Goal: Task Accomplishment & Management: Complete application form

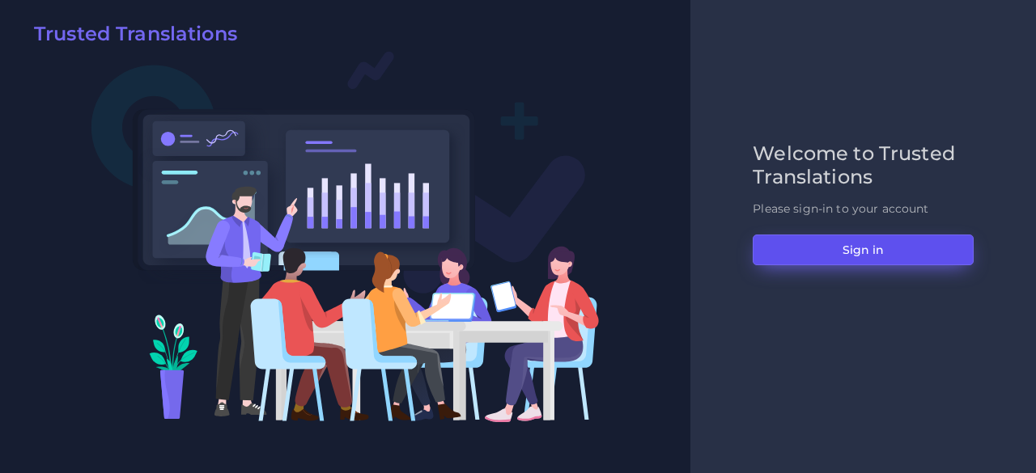
click at [806, 255] on button "Sign in" at bounding box center [862, 250] width 221 height 31
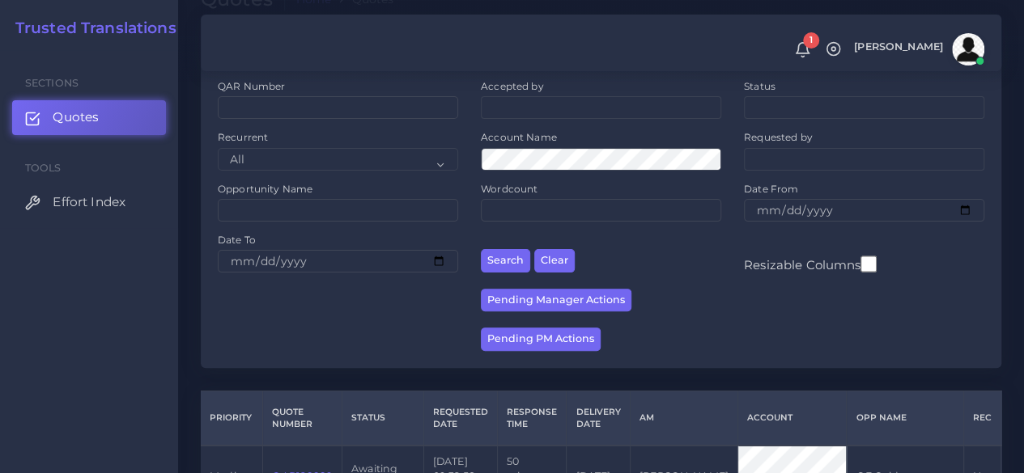
scroll to position [243, 0]
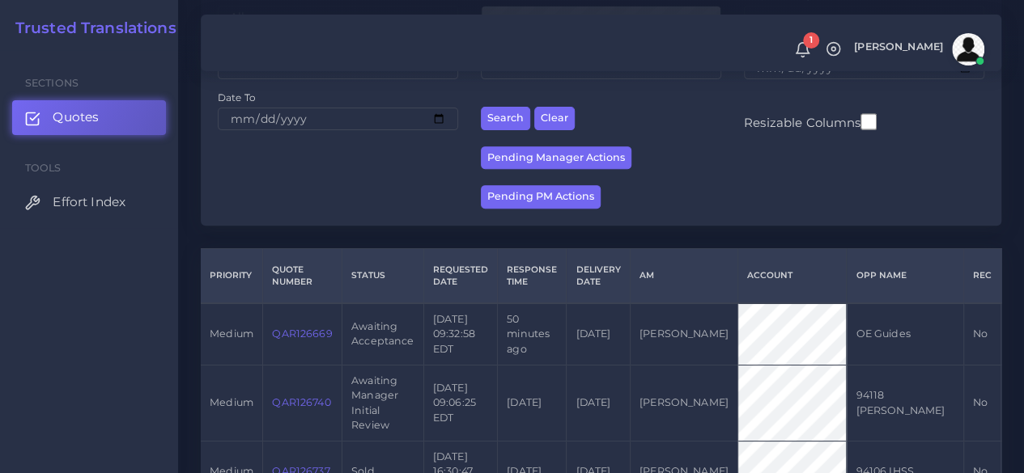
click at [295, 339] on link "QAR126669" at bounding box center [302, 334] width 60 height 12
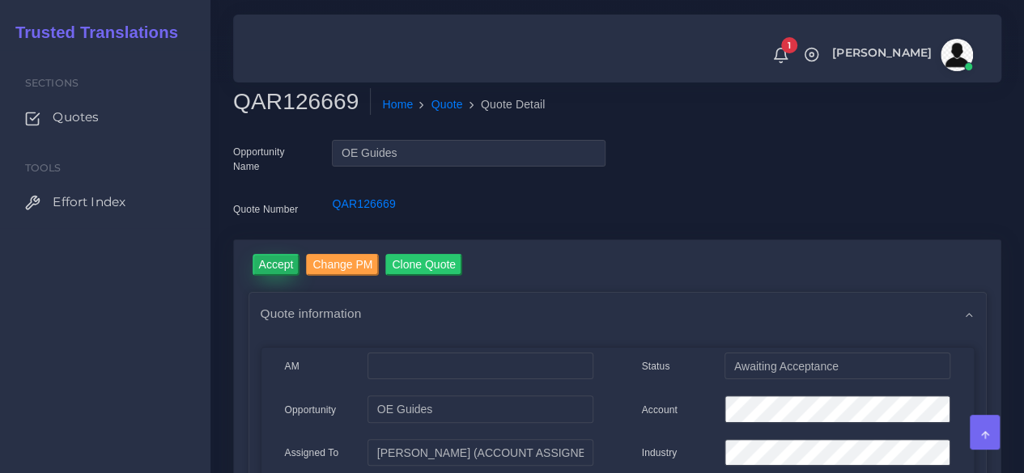
click at [277, 267] on input "Accept" at bounding box center [276, 265] width 48 height 22
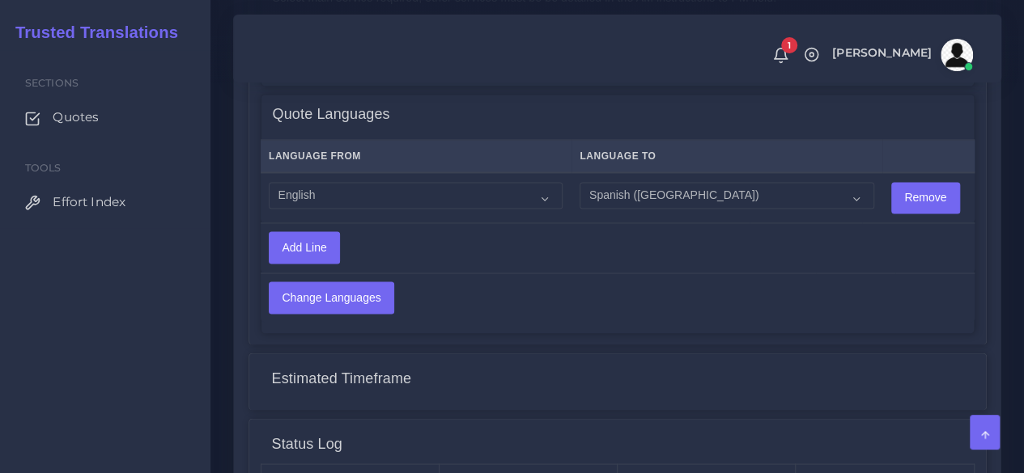
scroll to position [1214, 0]
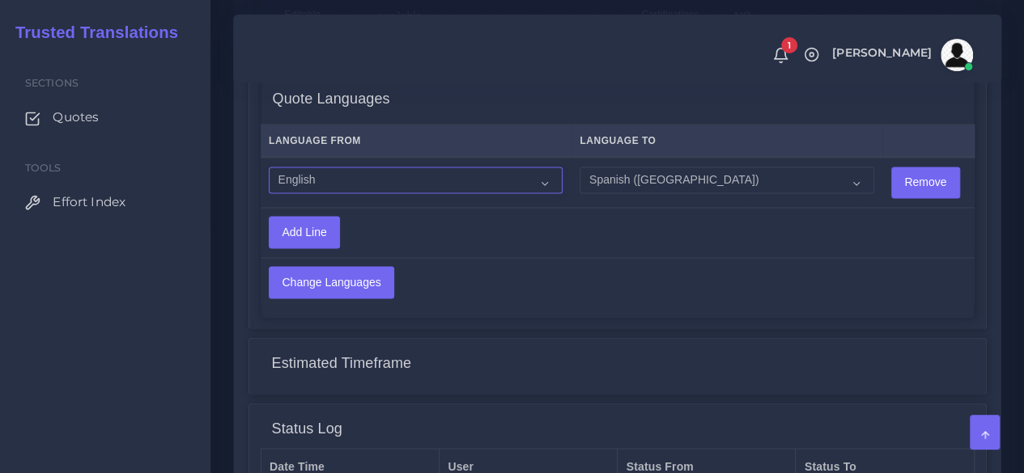
click at [354, 176] on select "Acoli Afar Afrikaans Akan Akateko Albanian American Sign Language (ASL) Amharic…" at bounding box center [416, 181] width 294 height 28
select select "14001"
click at [269, 167] on select "Acoli Afar Afrikaans Akan Akateko Albanian American Sign Language (ASL) Amharic…" at bounding box center [416, 181] width 294 height 28
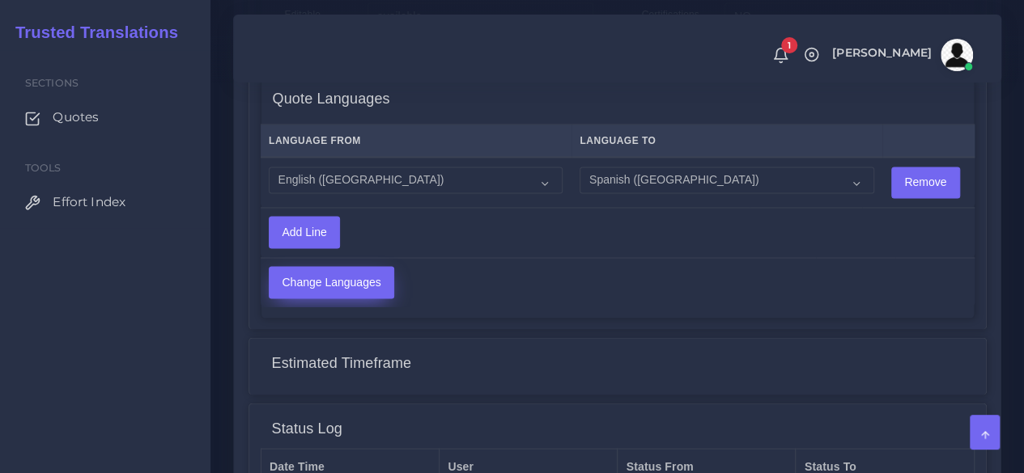
click at [315, 294] on input "Change Languages" at bounding box center [331, 282] width 124 height 31
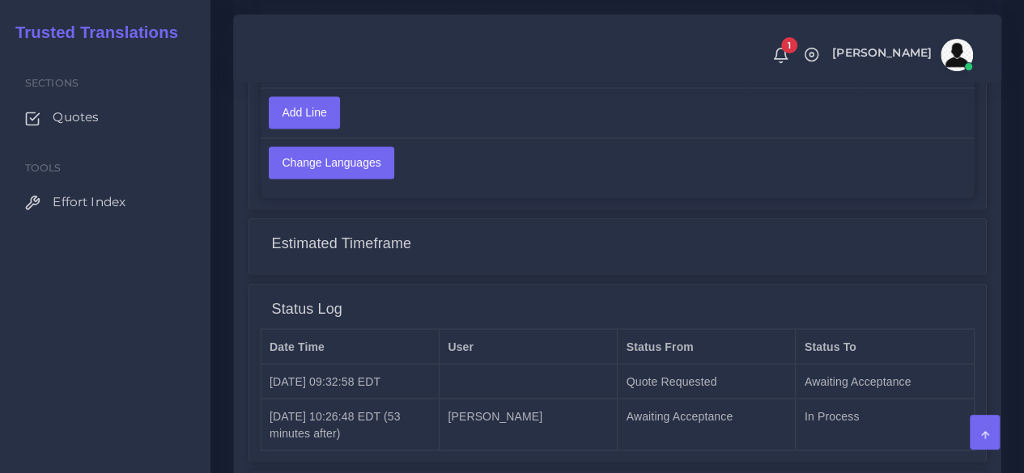
scroll to position [1481, 0]
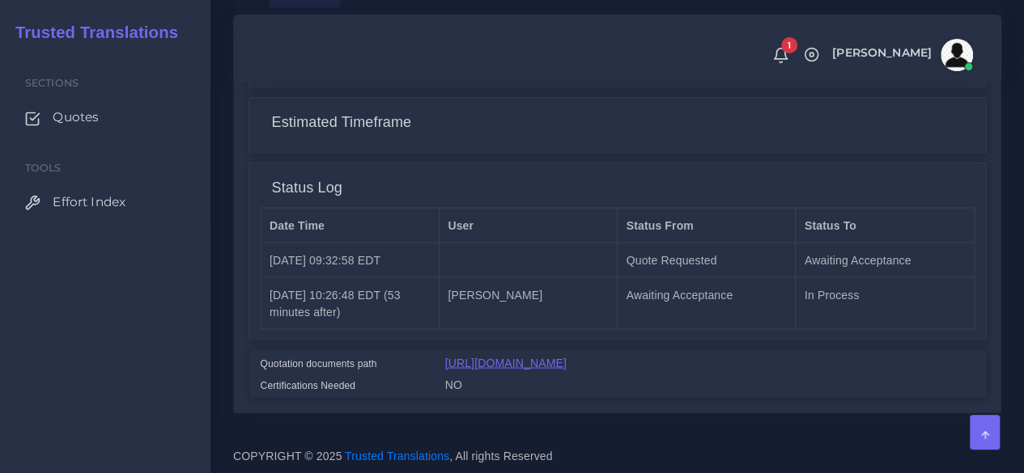
click at [566, 356] on link "[URL][DOMAIN_NAME]" at bounding box center [505, 362] width 121 height 13
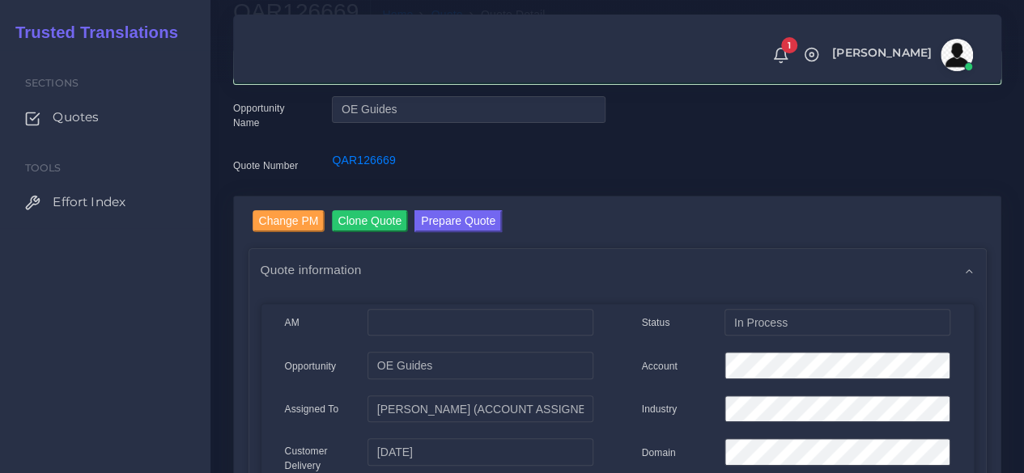
scroll to position [0, 0]
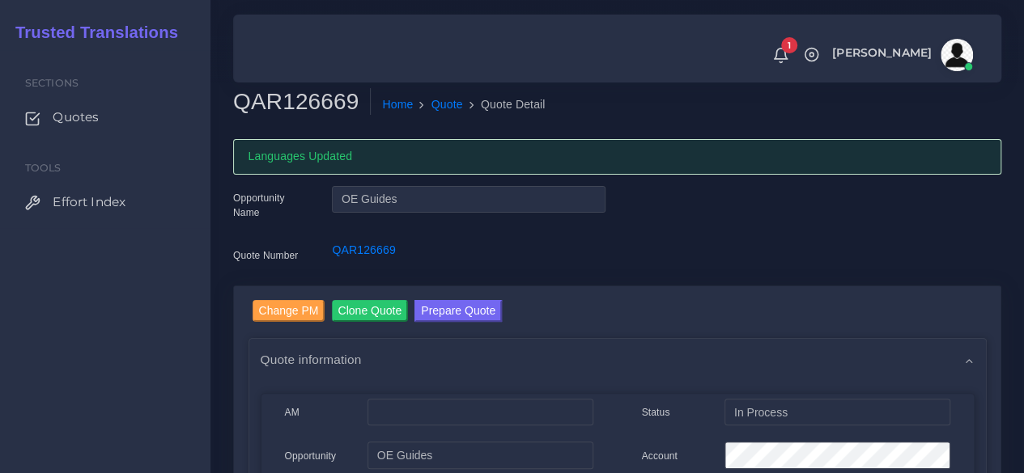
click at [295, 106] on h2 "QAR126669" at bounding box center [302, 102] width 138 height 28
copy h2 "QAR126669"
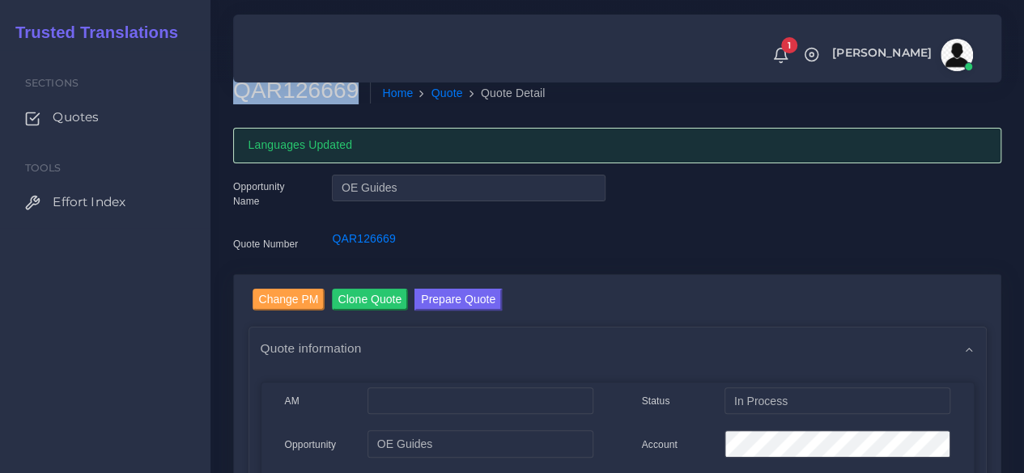
scroll to position [162, 0]
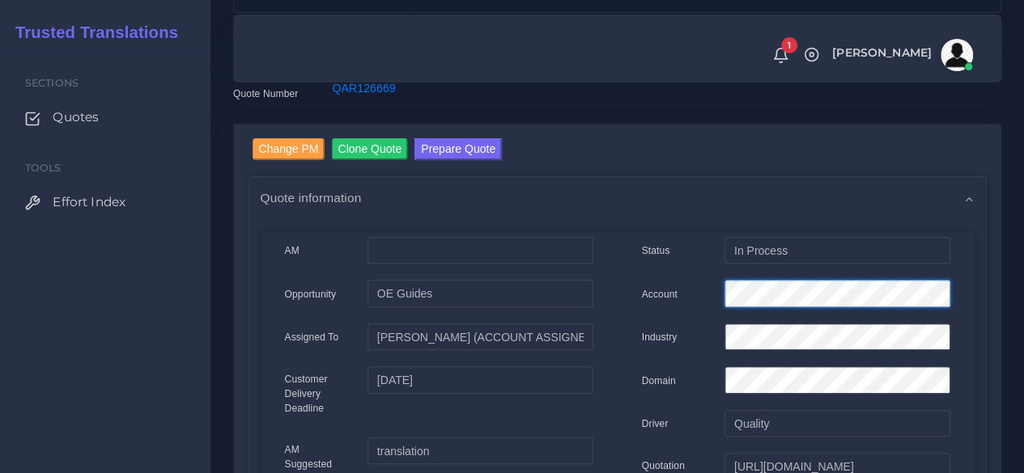
click at [682, 295] on div "Account" at bounding box center [795, 296] width 333 height 32
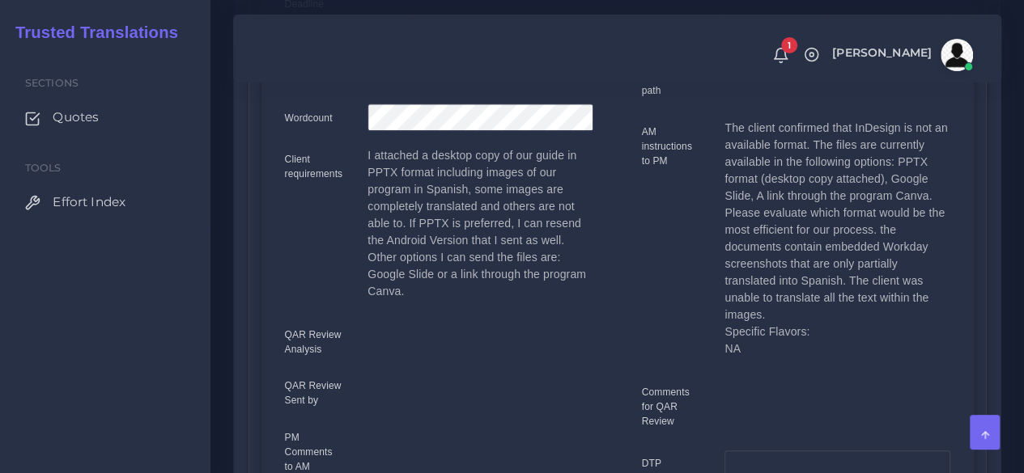
scroll to position [81, 0]
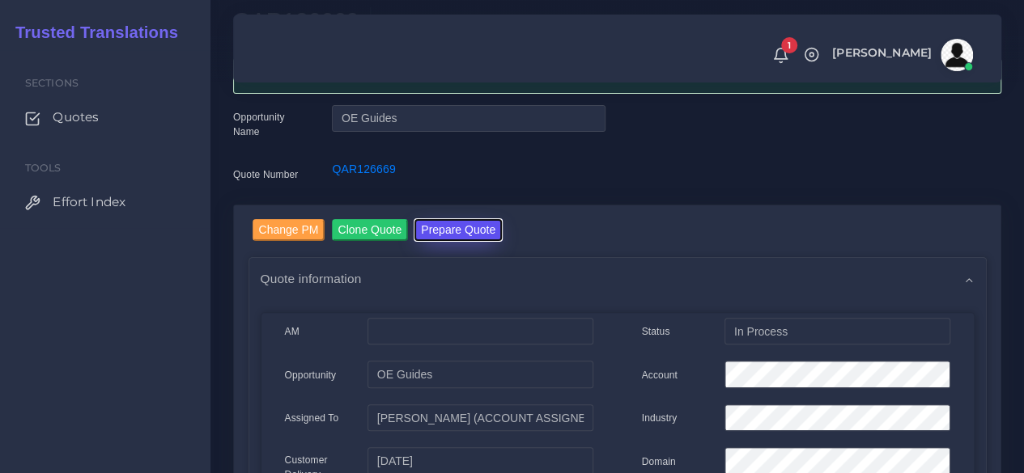
click at [448, 237] on button "Prepare Quote" at bounding box center [457, 230] width 87 height 22
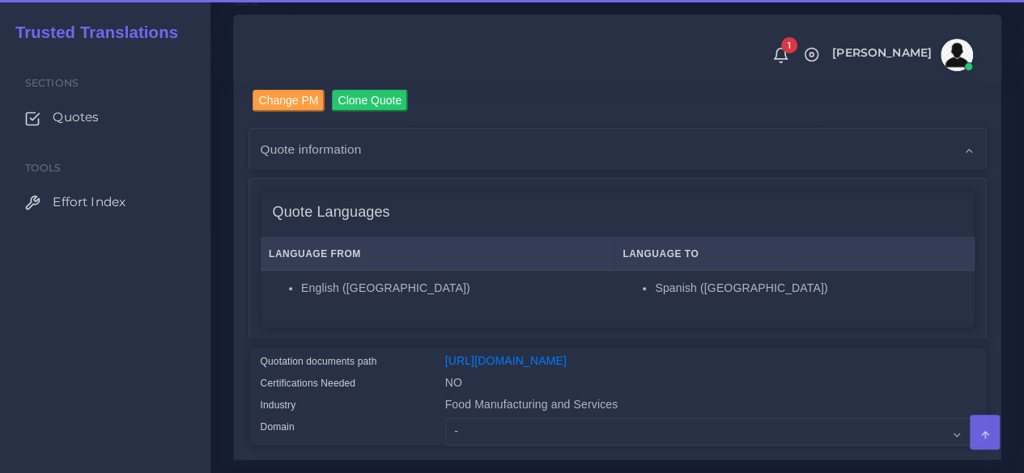
scroll to position [405, 0]
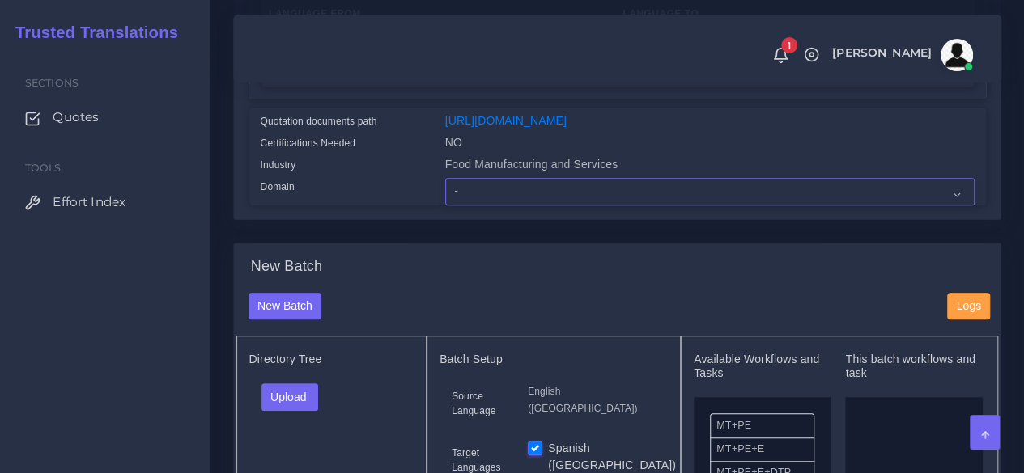
click at [471, 206] on select "- Advertising and Media Agriculture, Forestry and Fishing Architecture, Buildin…" at bounding box center [709, 192] width 529 height 28
select select "Human Resources - HR"
click at [445, 206] on select "- Advertising and Media Agriculture, Forestry and Fishing Architecture, Buildin…" at bounding box center [709, 192] width 529 height 28
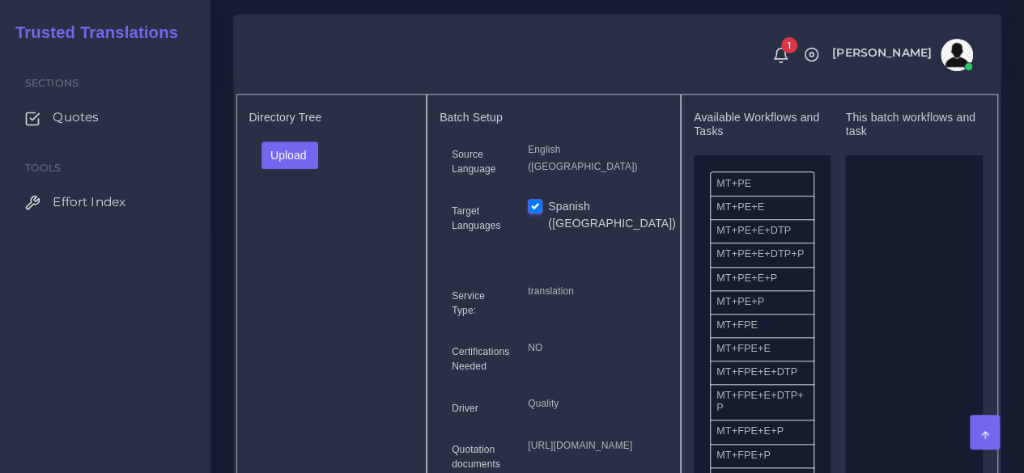
scroll to position [647, 0]
click at [289, 168] on button "Upload" at bounding box center [289, 155] width 57 height 28
click at [297, 226] on label "Files" at bounding box center [318, 216] width 112 height 20
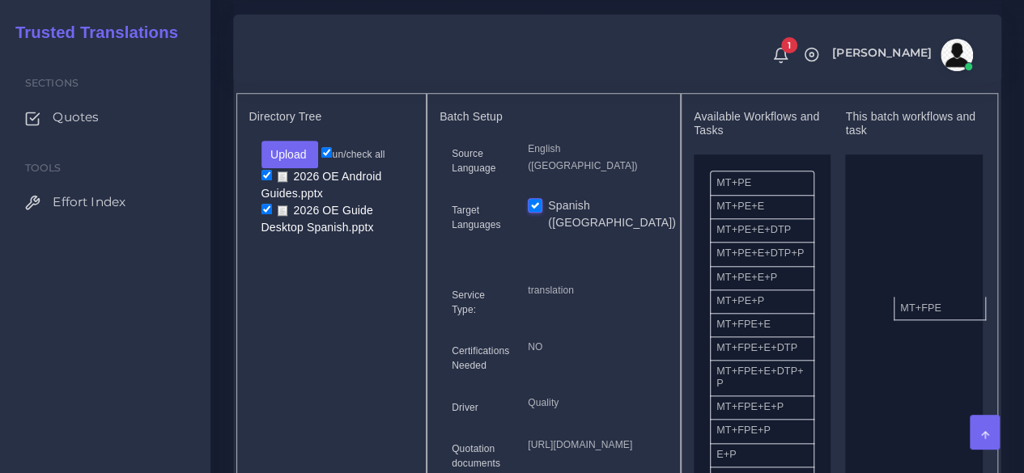
drag, startPoint x: 774, startPoint y: 362, endPoint x: 879, endPoint y: 340, distance: 106.6
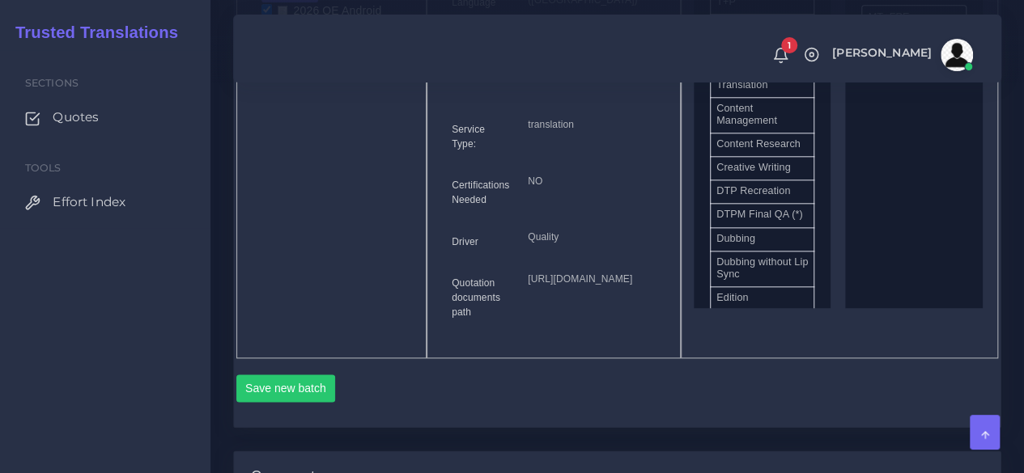
scroll to position [1052, 0]
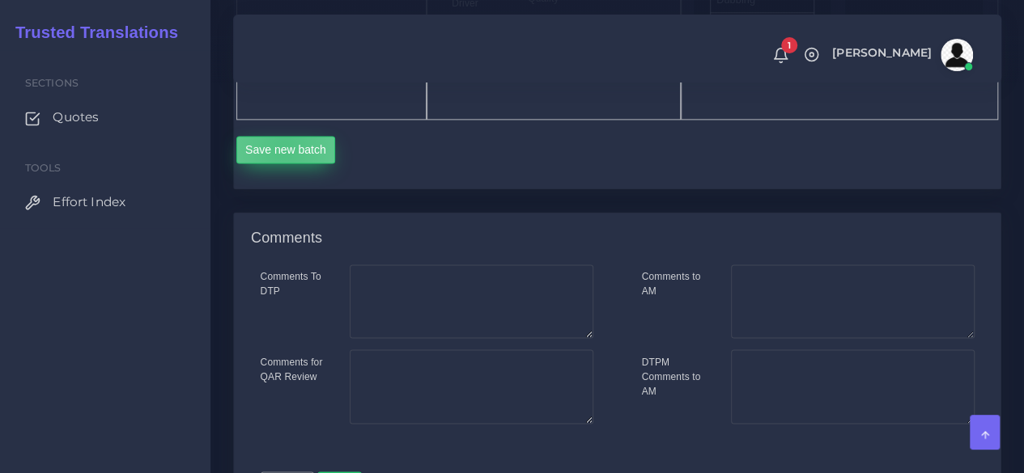
click at [283, 163] on button "Save new batch" at bounding box center [286, 150] width 100 height 28
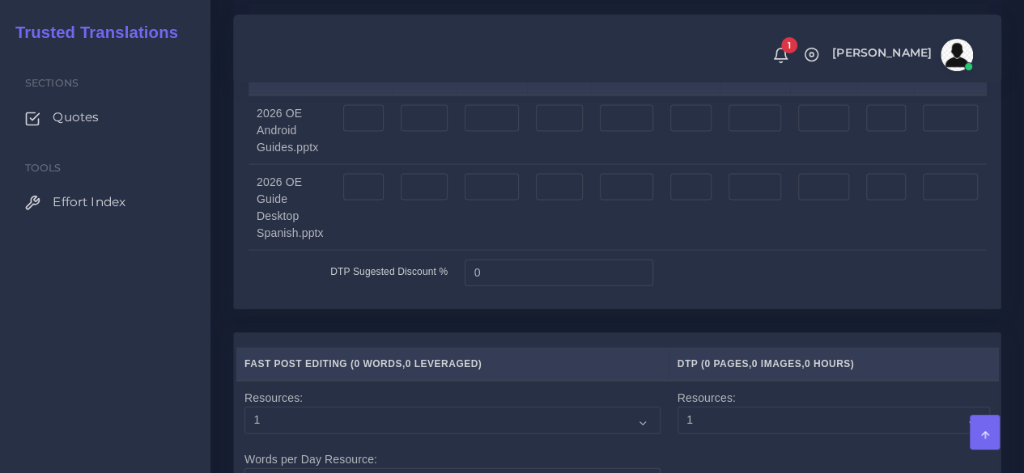
scroll to position [1699, 0]
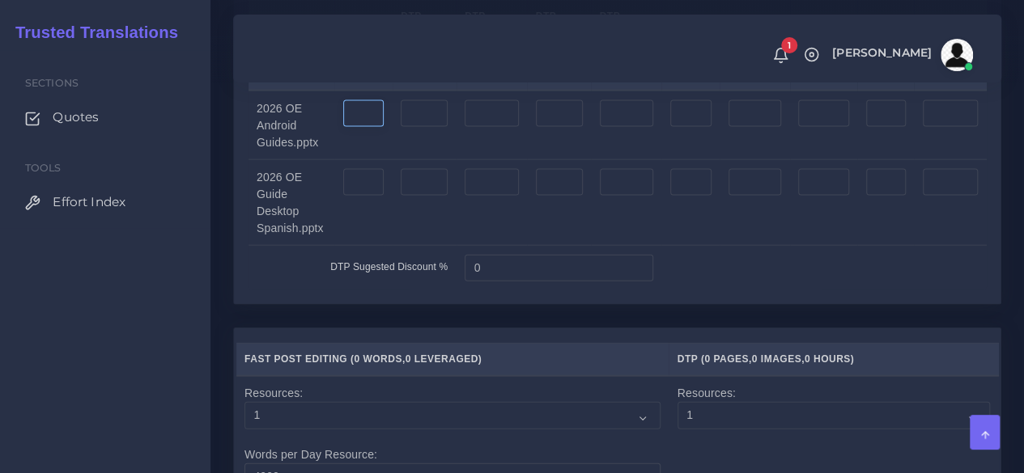
click at [360, 128] on input "number" at bounding box center [363, 114] width 40 height 28
type input "6"
click at [367, 197] on input "number" at bounding box center [363, 183] width 40 height 28
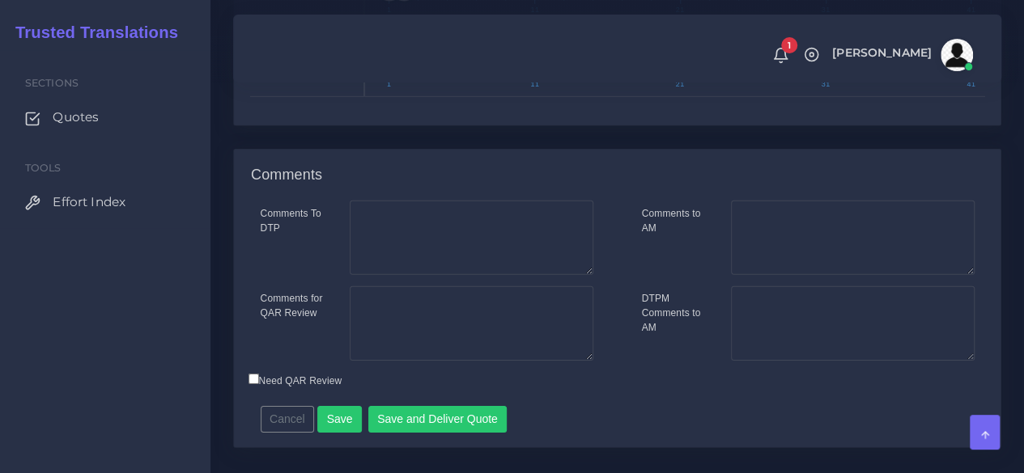
scroll to position [2489, 0]
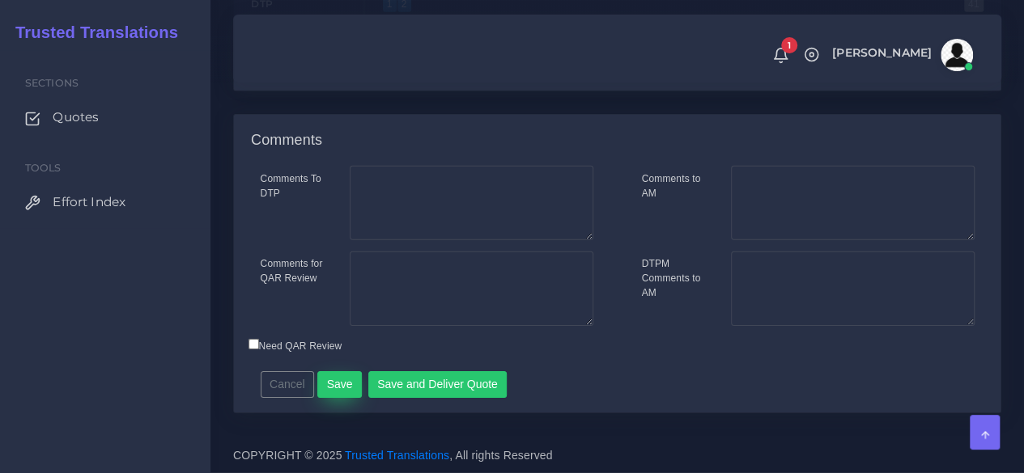
type input "6"
click at [339, 379] on button "Save" at bounding box center [339, 385] width 45 height 28
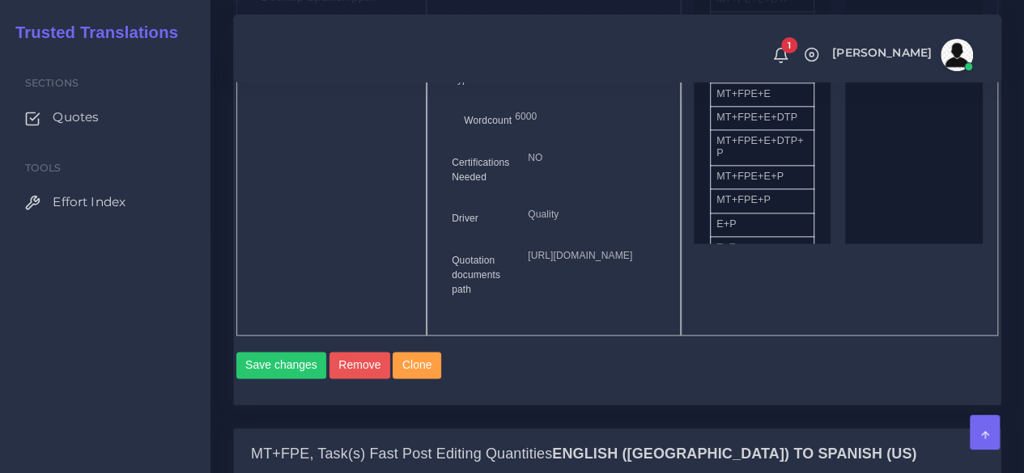
scroll to position [1295, 0]
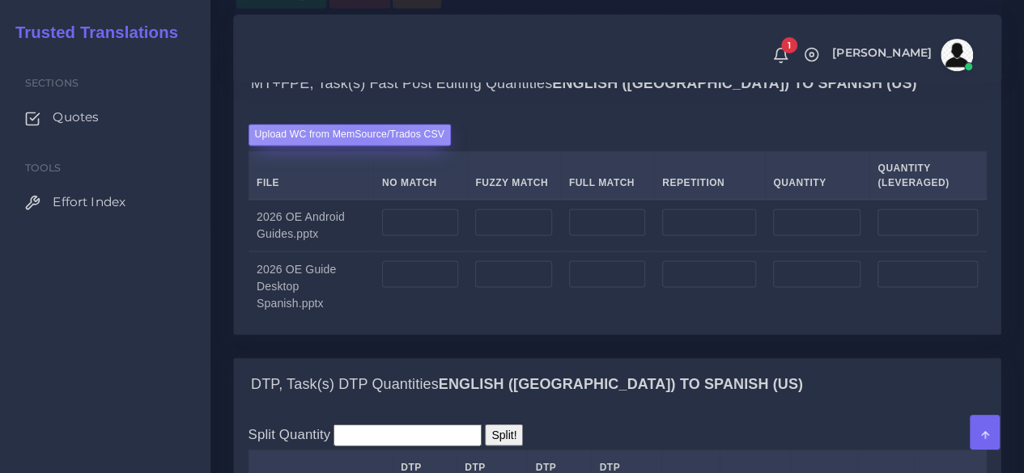
click at [367, 146] on label "Upload WC from MemSource/Trados CSV" at bounding box center [349, 135] width 203 height 22
click at [0, 0] on input "Upload WC from MemSource/Trados CSV" at bounding box center [0, 0] width 0 height 0
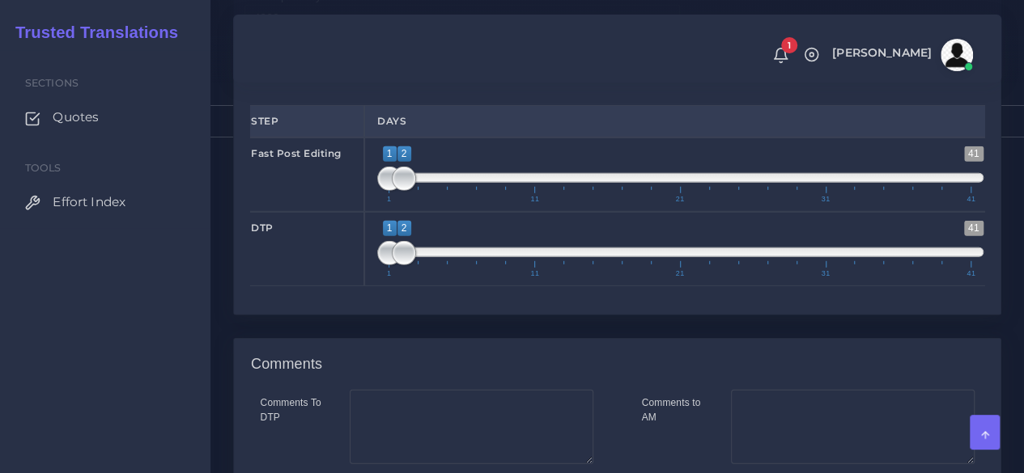
scroll to position [2265, 0]
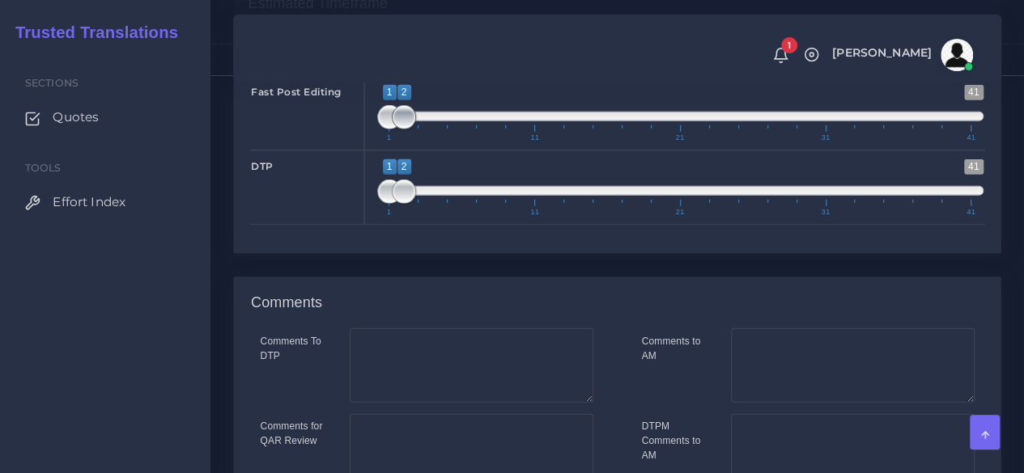
type input "1;1"
drag, startPoint x: 400, startPoint y: 232, endPoint x: 383, endPoint y: 235, distance: 17.2
click at [392, 129] on span at bounding box center [404, 117] width 24 height 24
type input "1;1"
drag, startPoint x: 397, startPoint y: 299, endPoint x: 363, endPoint y: 303, distance: 34.2
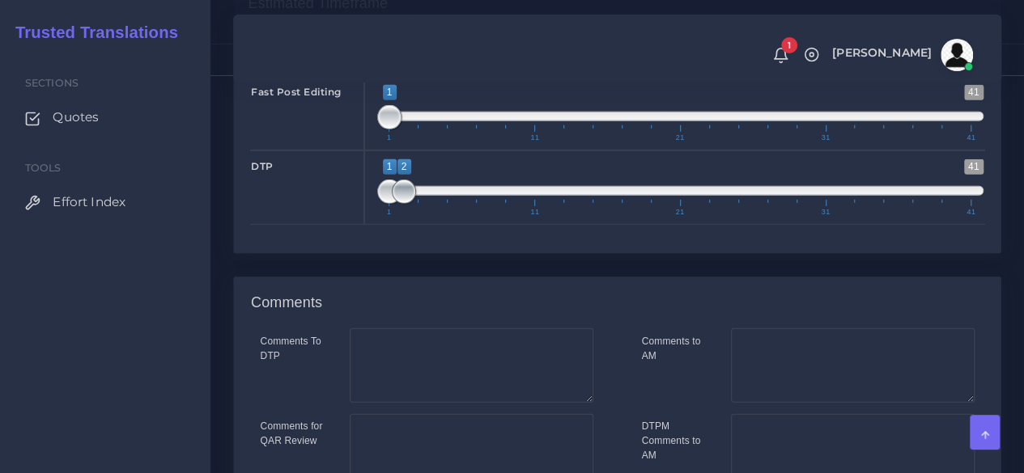
click at [364, 225] on div "1 41 1 2 1 — 2 1 11 21 31 41 1;1" at bounding box center [680, 187] width 632 height 74
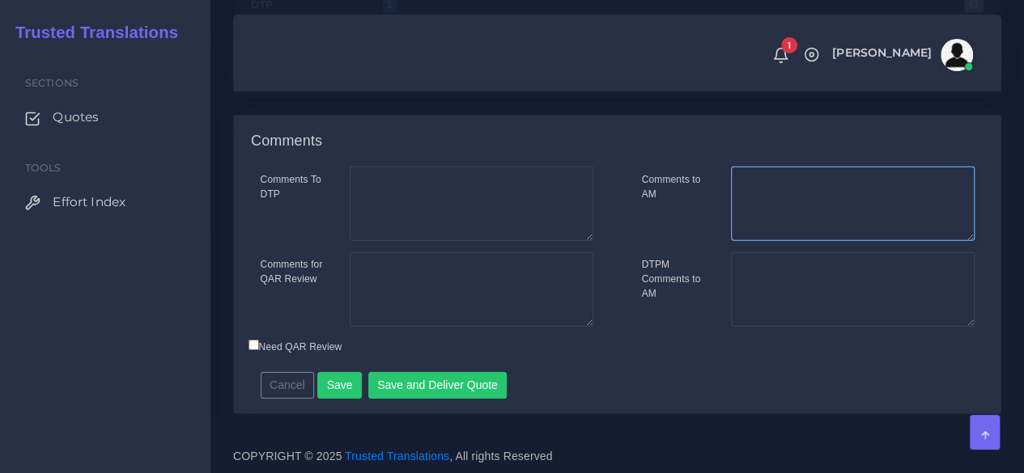
click at [769, 241] on textarea "Comments to AM" at bounding box center [853, 204] width 244 height 74
type textarea "Screenshots are not quoted"
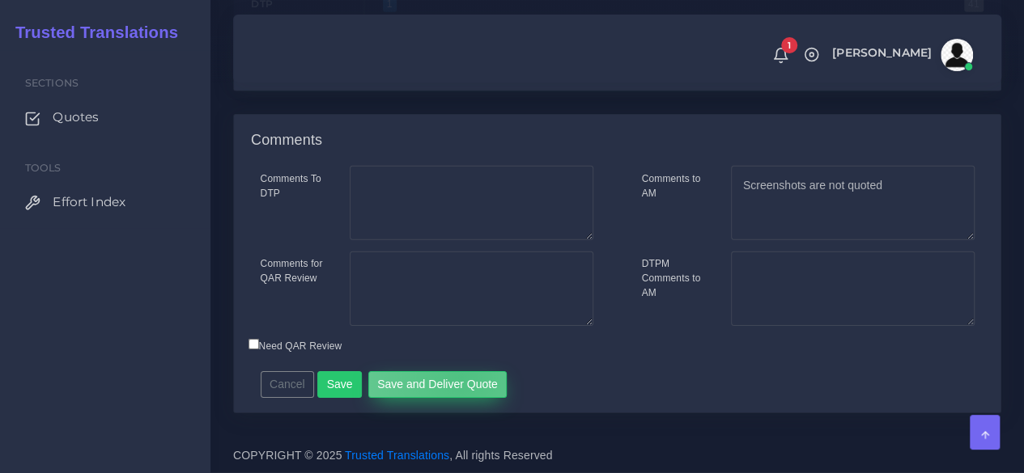
click at [454, 377] on button "Save and Deliver Quote" at bounding box center [437, 385] width 139 height 28
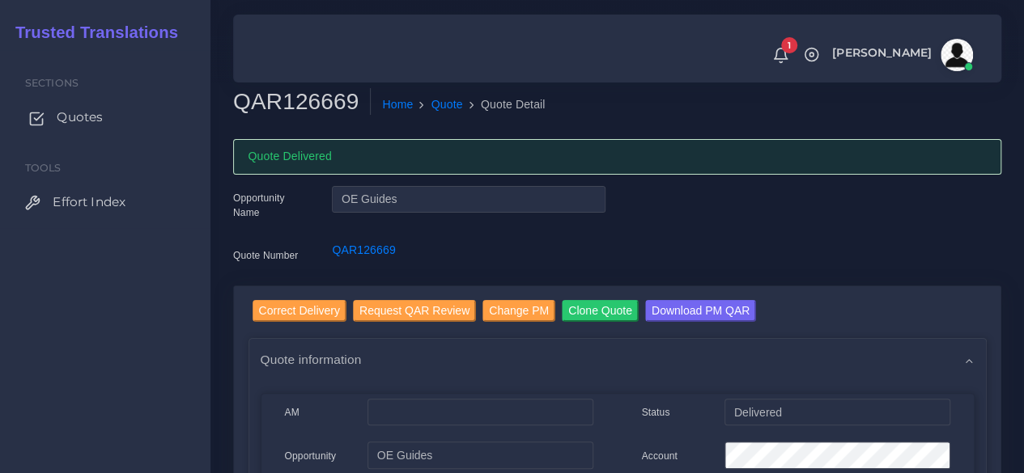
click at [92, 126] on span "Quotes" at bounding box center [80, 117] width 46 height 18
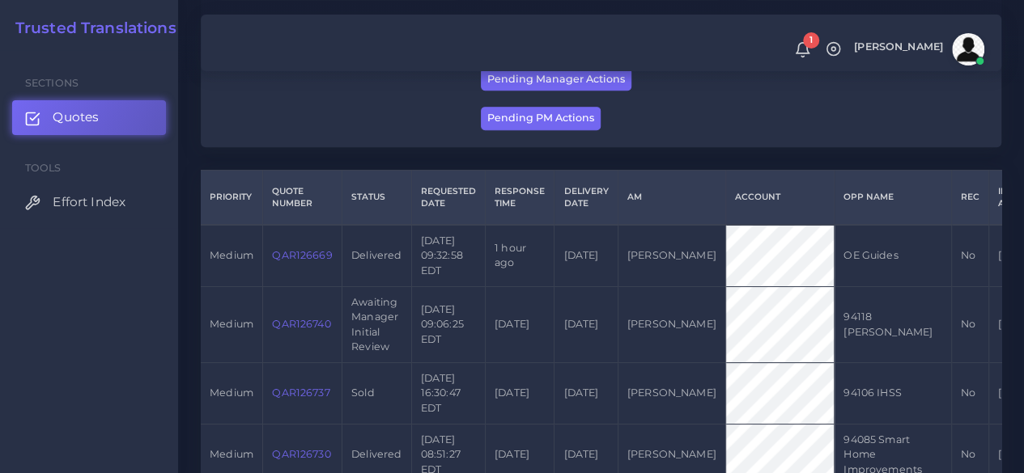
scroll to position [324, 0]
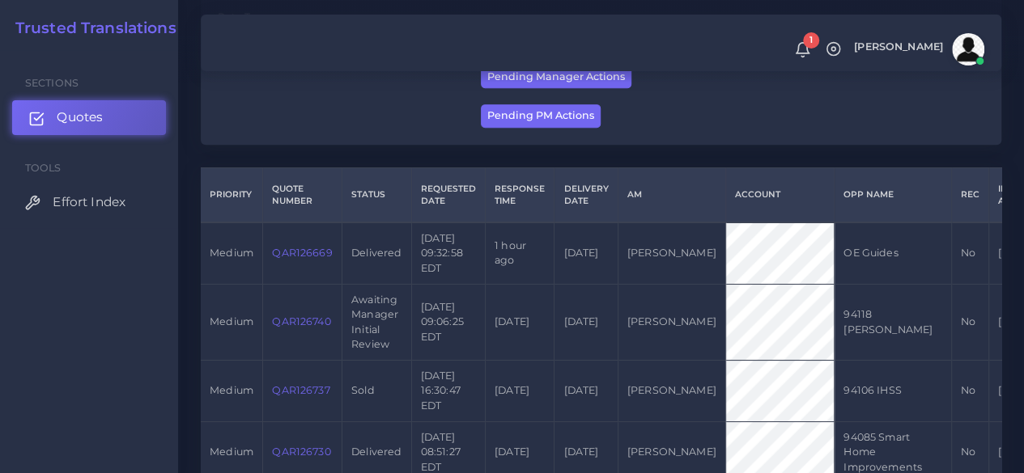
click at [89, 117] on span "Quotes" at bounding box center [80, 117] width 46 height 18
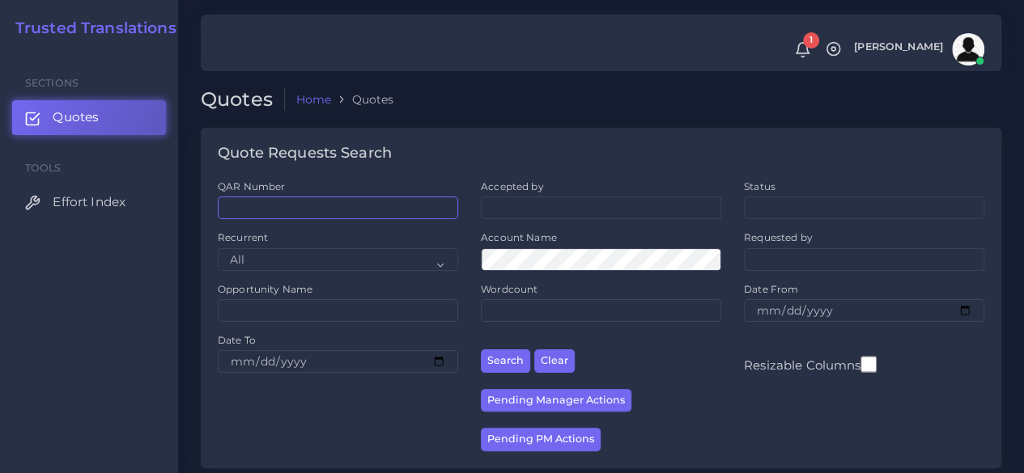
click at [299, 201] on input "QAR Number" at bounding box center [338, 208] width 240 height 23
paste input "QAR126294"
type input "QAR126294"
click at [481, 350] on button "Search" at bounding box center [505, 361] width 49 height 23
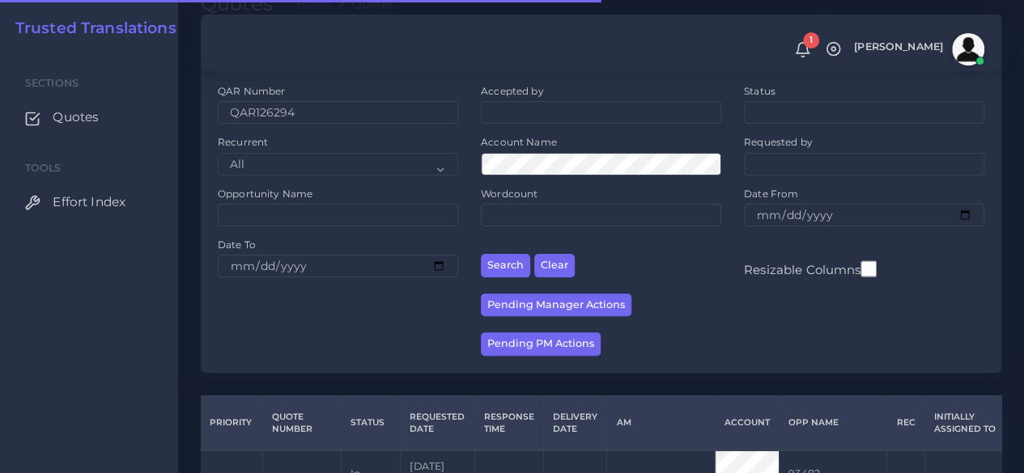
scroll to position [206, 0]
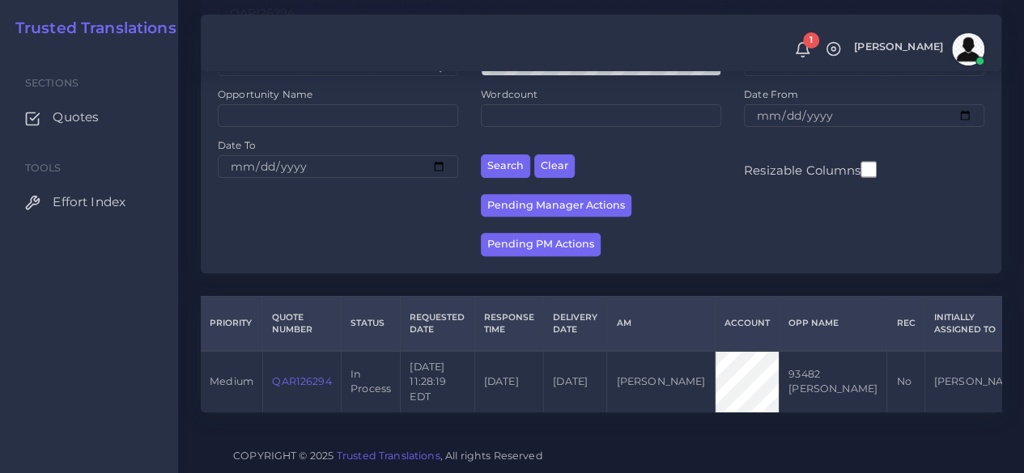
click at [316, 375] on link "QAR126294" at bounding box center [301, 381] width 59 height 12
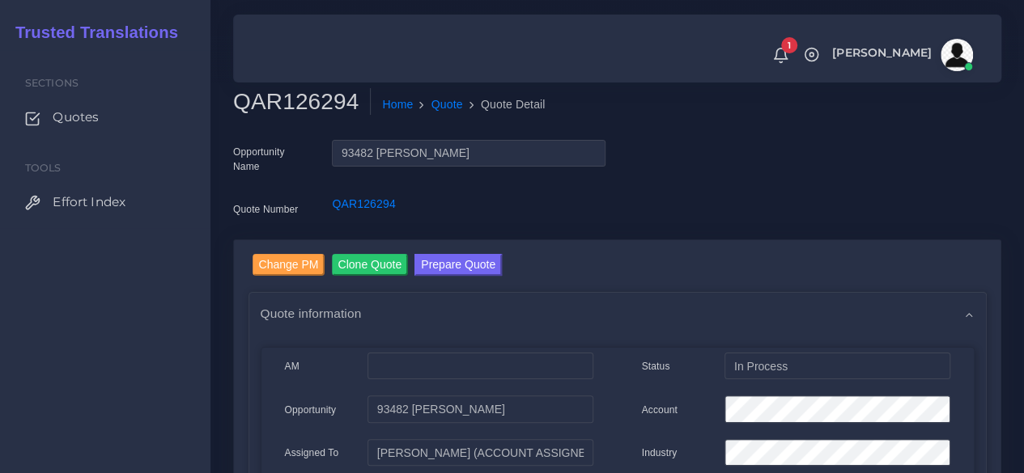
drag, startPoint x: 175, startPoint y: 287, endPoint x: 697, endPoint y: 40, distance: 577.6
click at [175, 288] on div "Sections Quotes Tools Effort Index" at bounding box center [105, 261] width 210 height 423
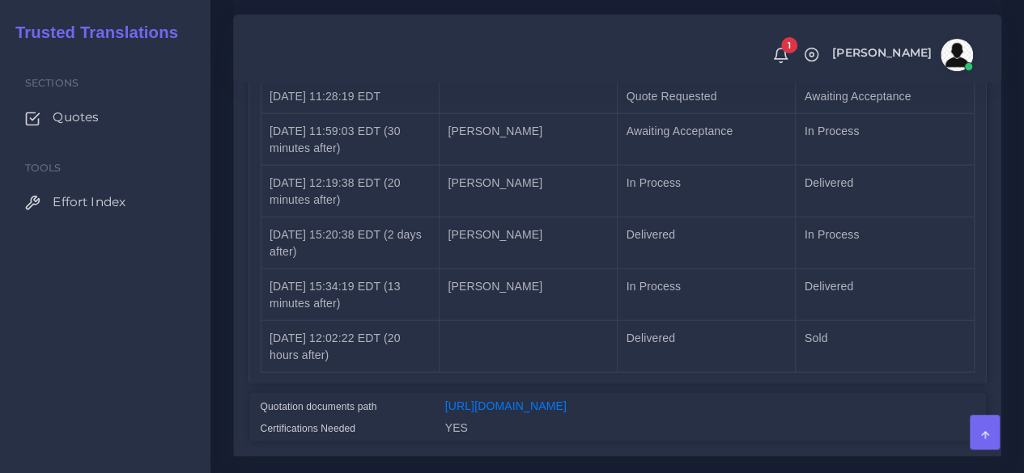
scroll to position [1986, 0]
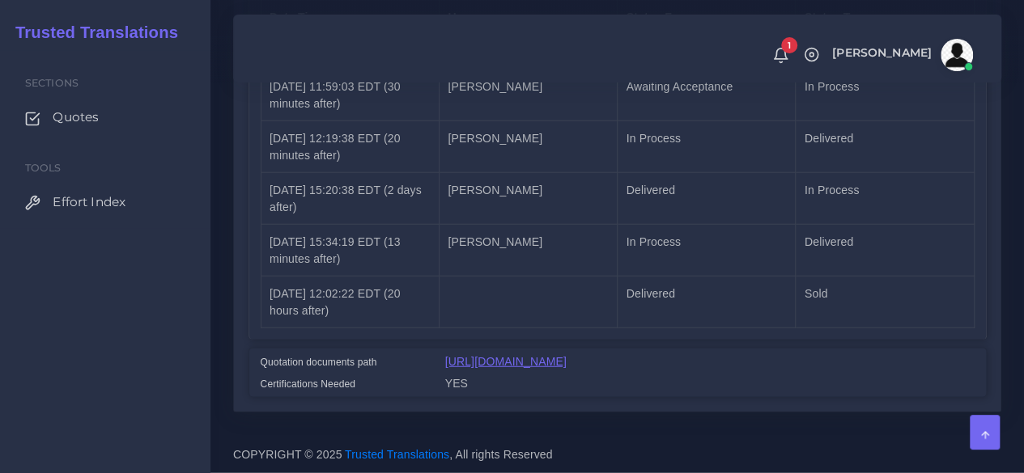
click at [481, 355] on link "[URL][DOMAIN_NAME]" at bounding box center [505, 361] width 121 height 13
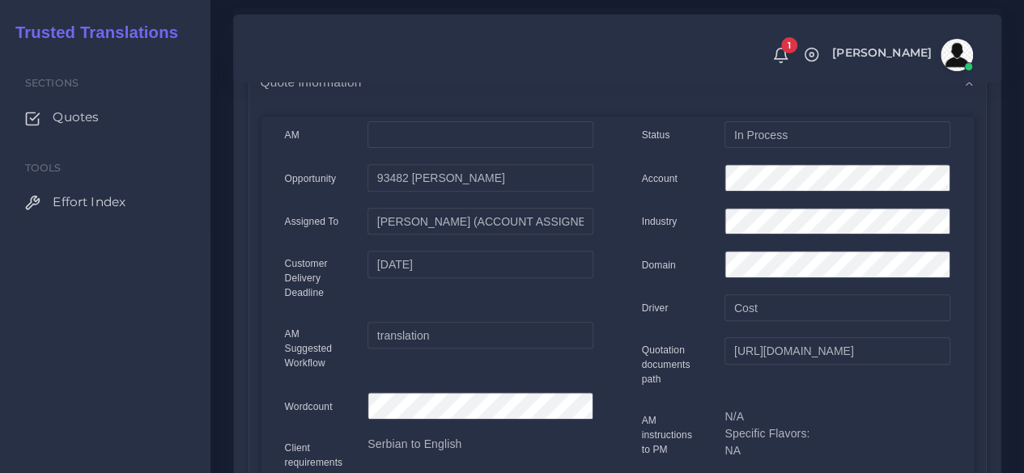
scroll to position [206, 0]
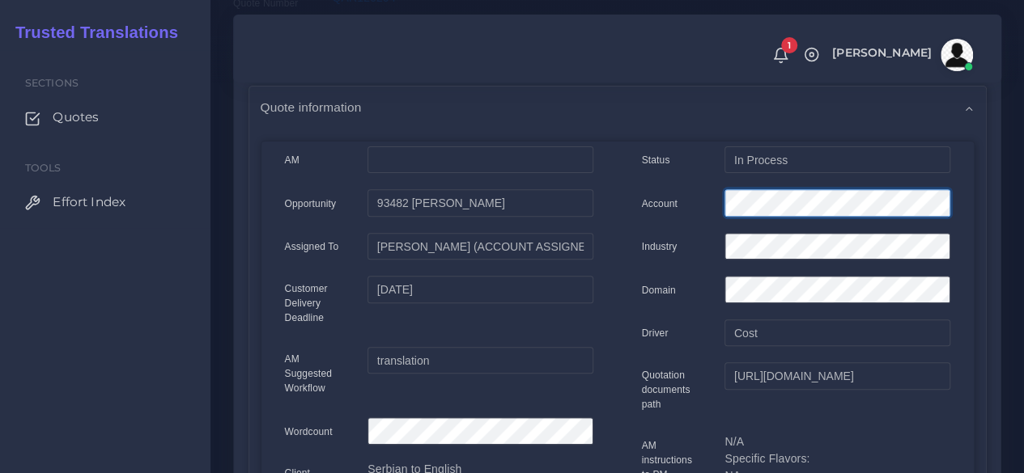
click at [647, 201] on div "Account" at bounding box center [795, 205] width 333 height 32
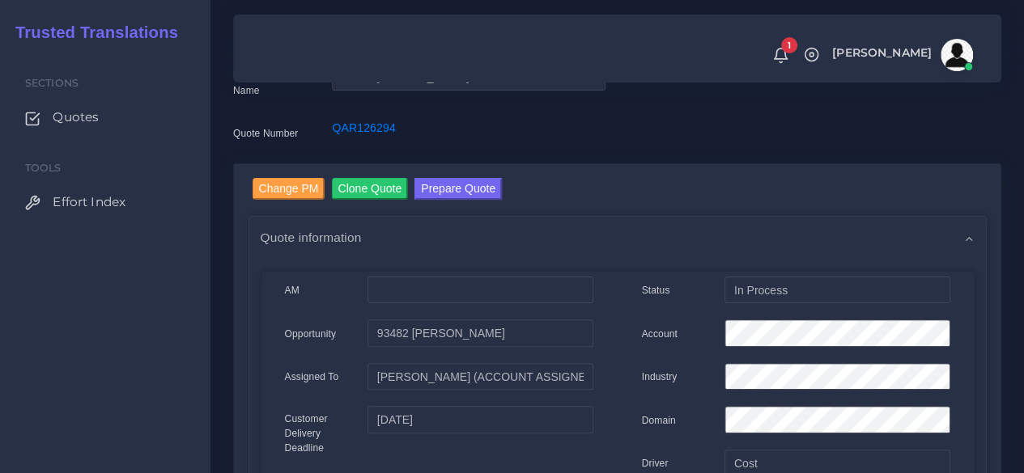
scroll to position [0, 0]
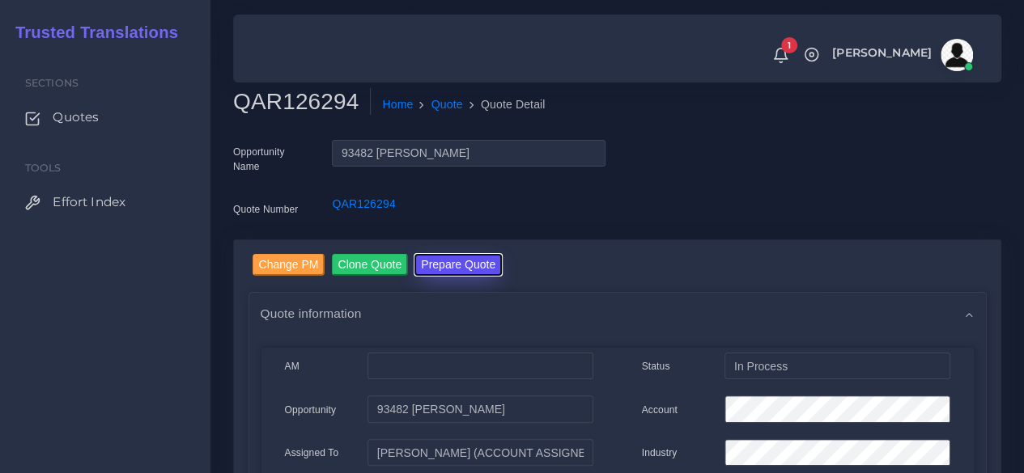
click at [457, 258] on button "Prepare Quote" at bounding box center [457, 265] width 87 height 22
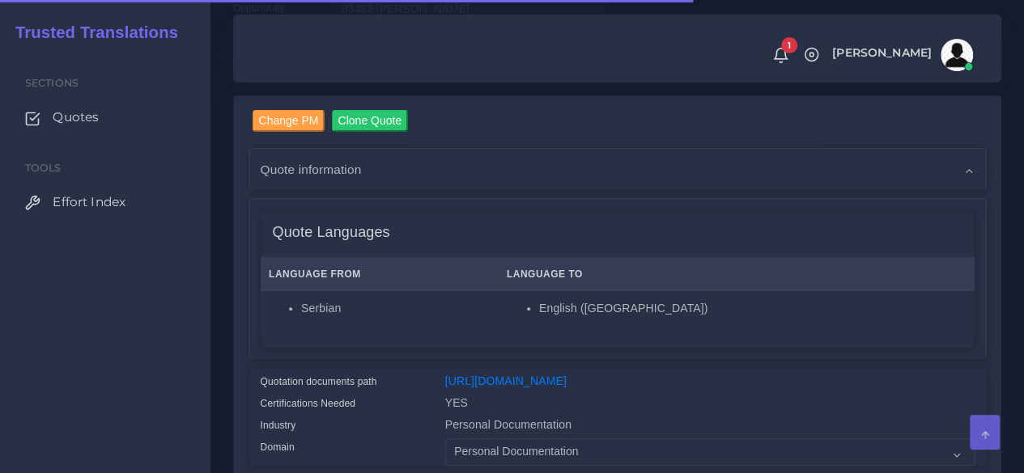
scroll to position [405, 0]
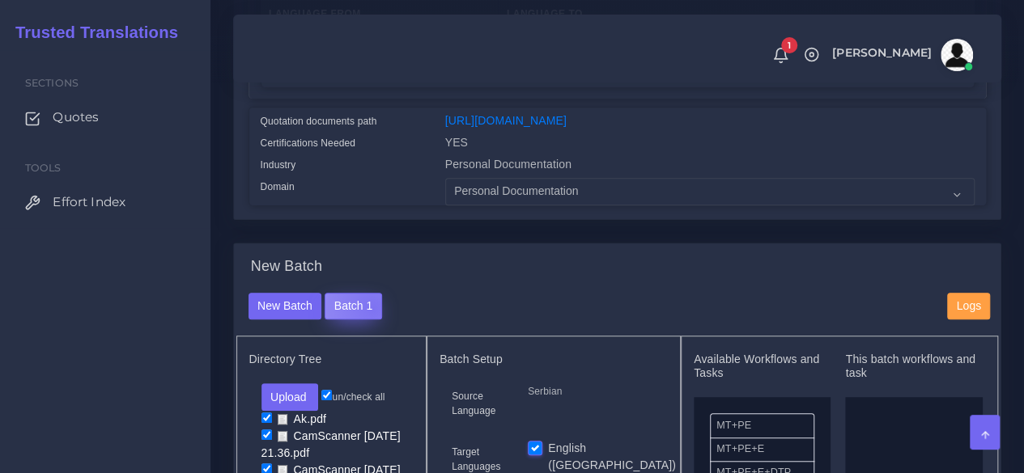
click at [370, 320] on button "Batch 1" at bounding box center [352, 307] width 57 height 28
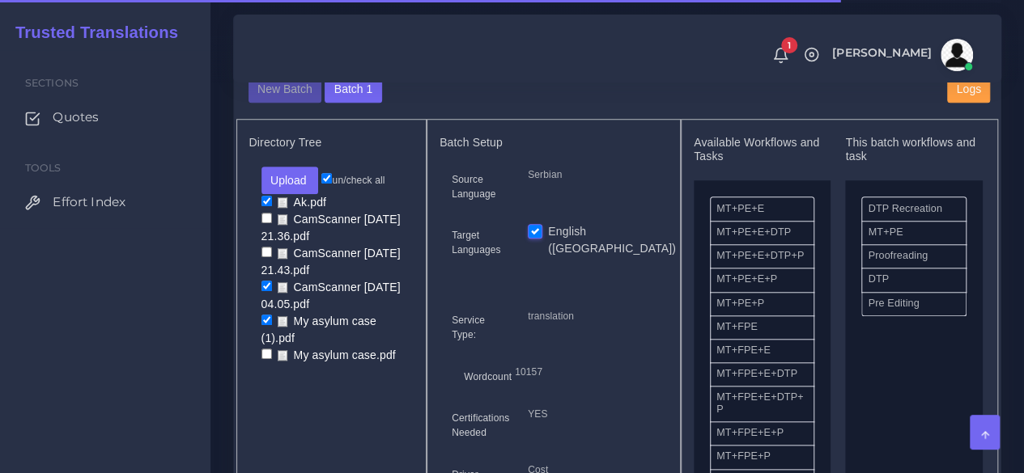
scroll to position [647, 0]
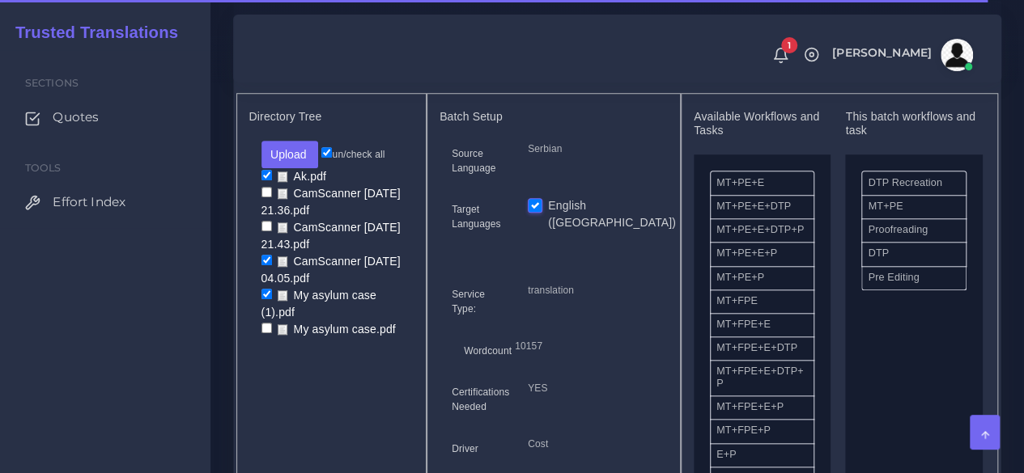
click at [329, 158] on input "un/check all" at bounding box center [326, 152] width 11 height 11
checkbox input "false"
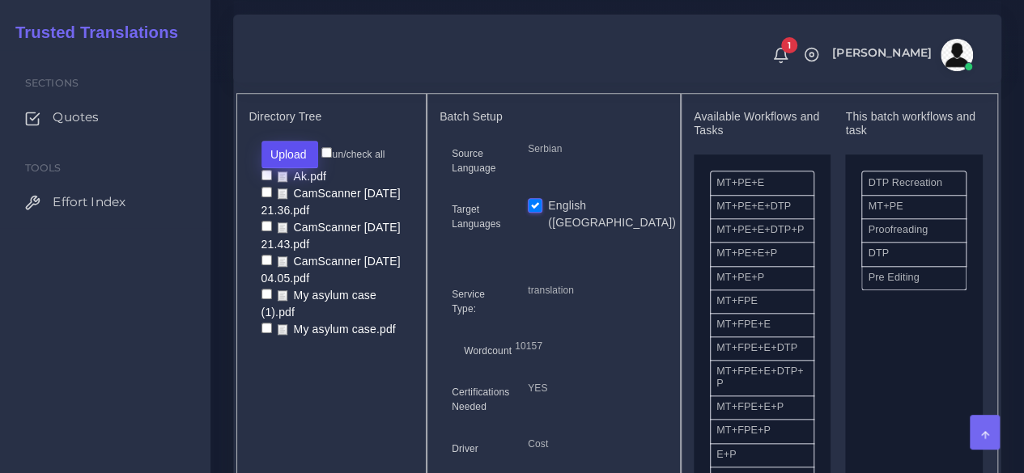
click at [309, 168] on button "Upload" at bounding box center [289, 155] width 57 height 28
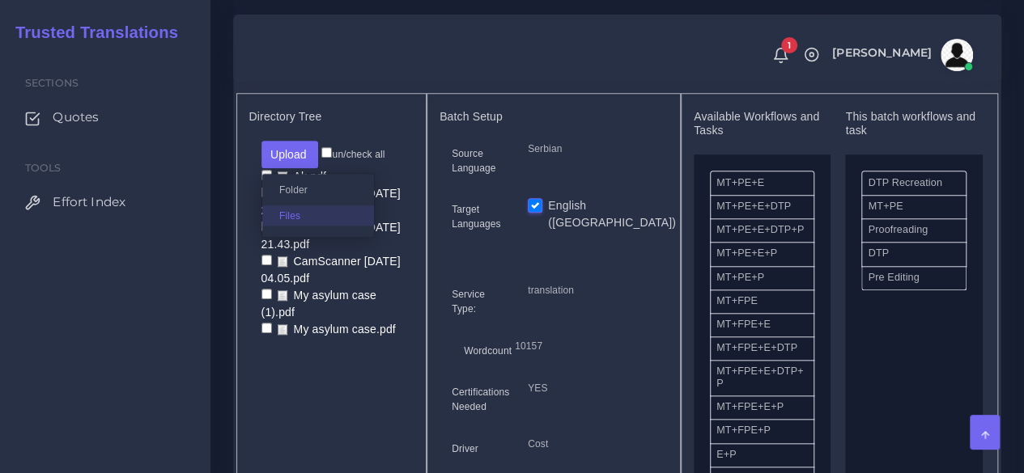
click at [286, 226] on label "Files" at bounding box center [318, 216] width 112 height 20
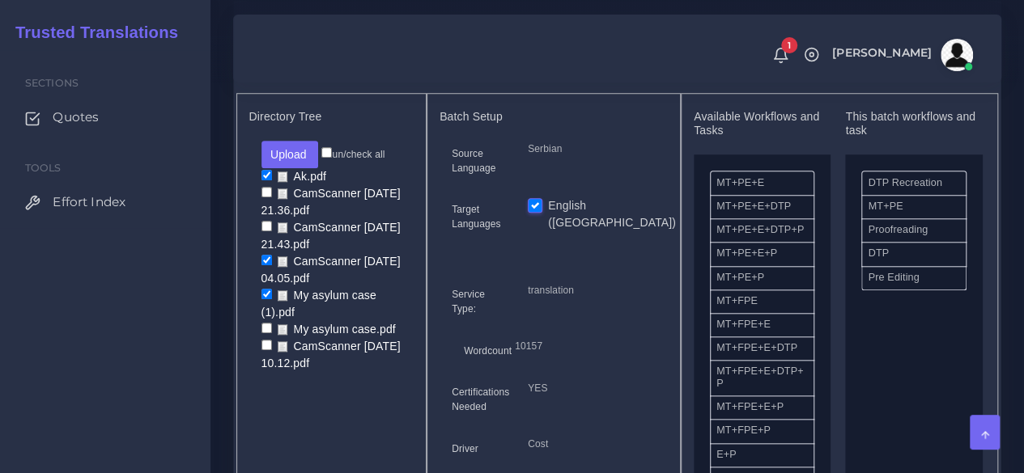
click at [328, 158] on input "un/check all" at bounding box center [326, 152] width 11 height 11
checkbox input "true"
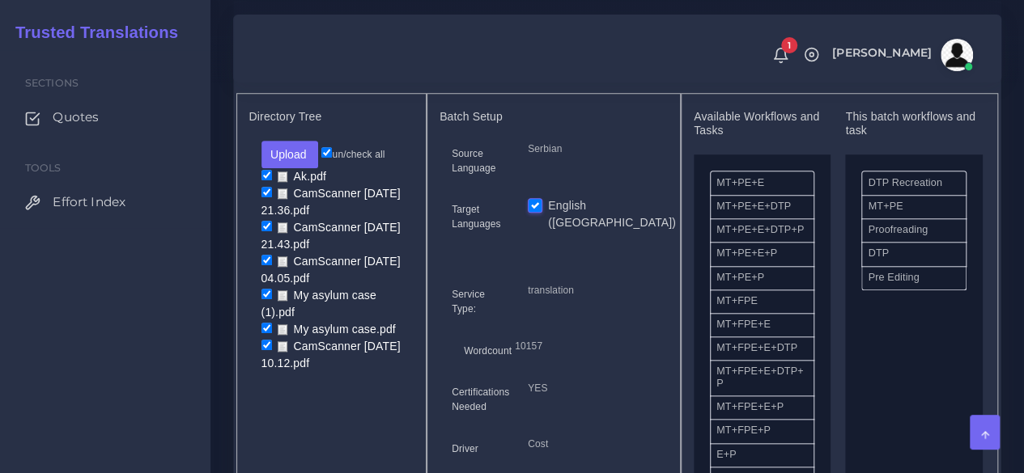
checkbox input "true"
click at [328, 158] on input "un/check all" at bounding box center [326, 152] width 11 height 11
checkbox input "false"
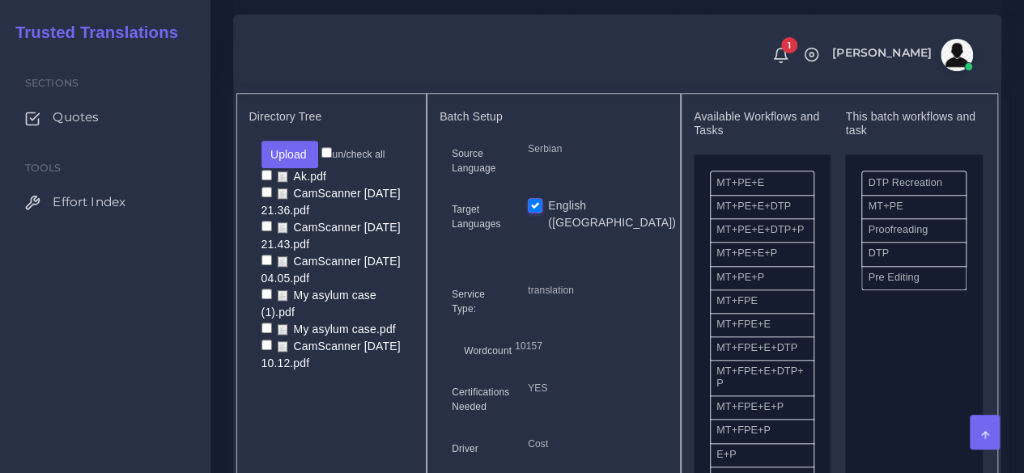
checkbox input "false"
click at [261, 350] on input "checkbox" at bounding box center [266, 345] width 11 height 11
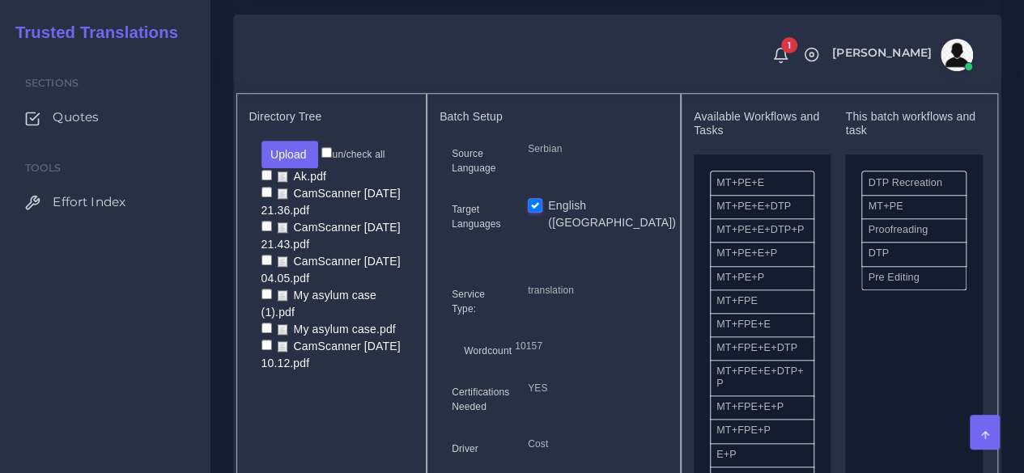
checkbox input "true"
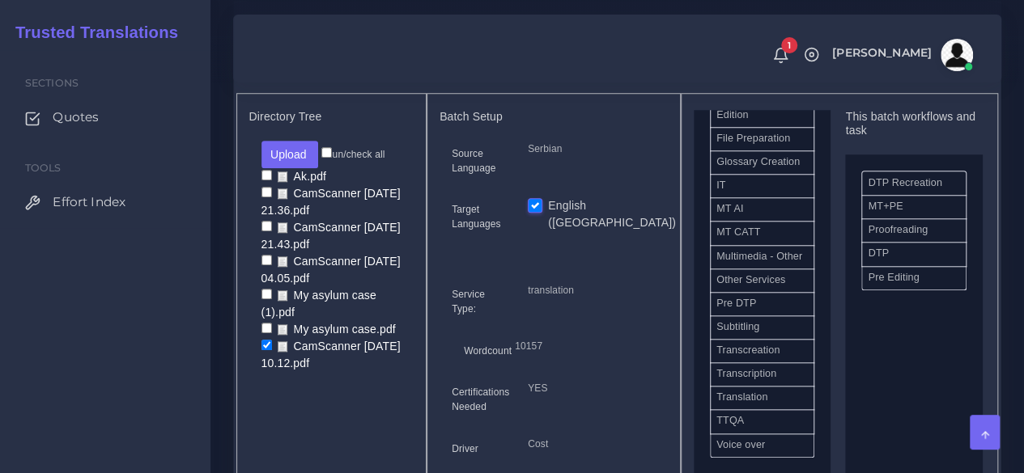
scroll to position [744, 0]
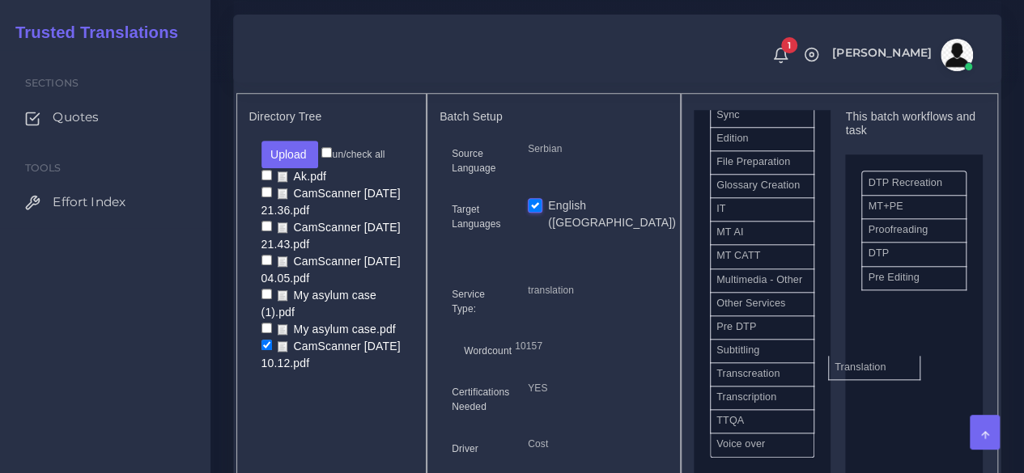
drag, startPoint x: 780, startPoint y: 419, endPoint x: 898, endPoint y: 388, distance: 122.3
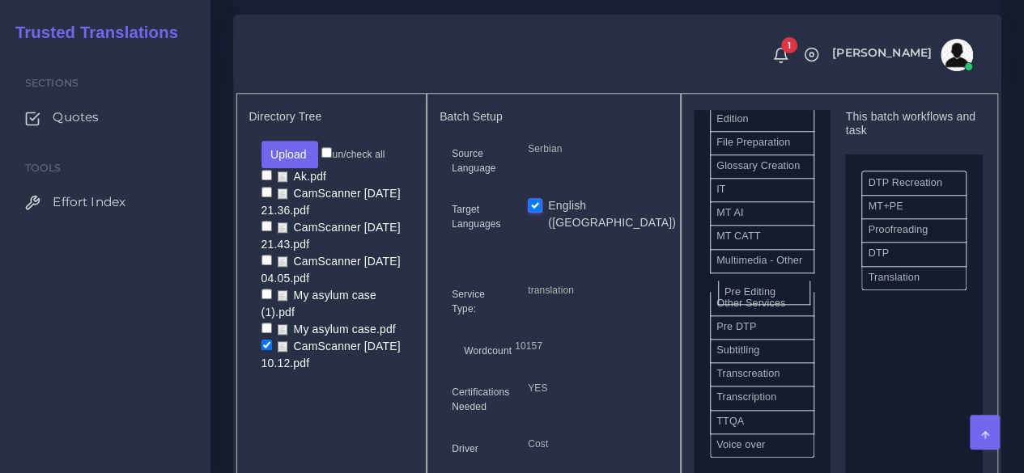
drag, startPoint x: 924, startPoint y: 302, endPoint x: 780, endPoint y: 318, distance: 144.9
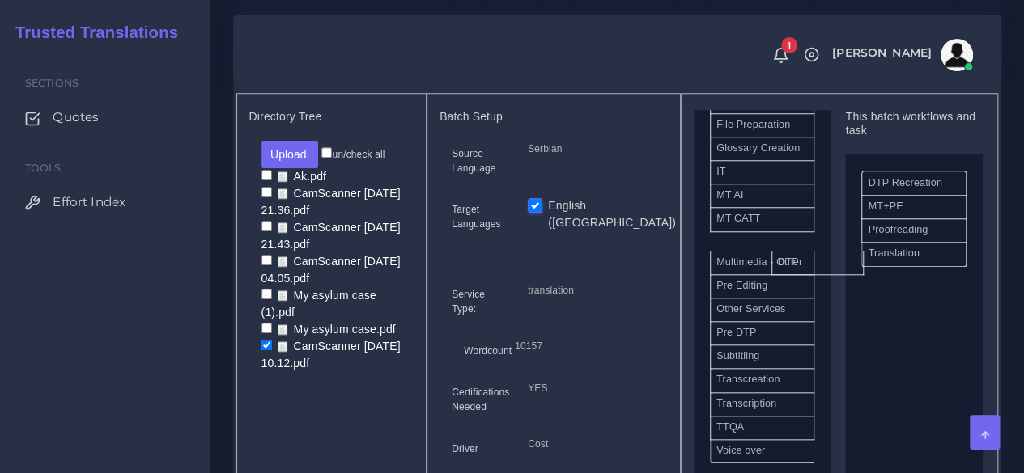
drag, startPoint x: 884, startPoint y: 276, endPoint x: 820, endPoint y: 289, distance: 65.2
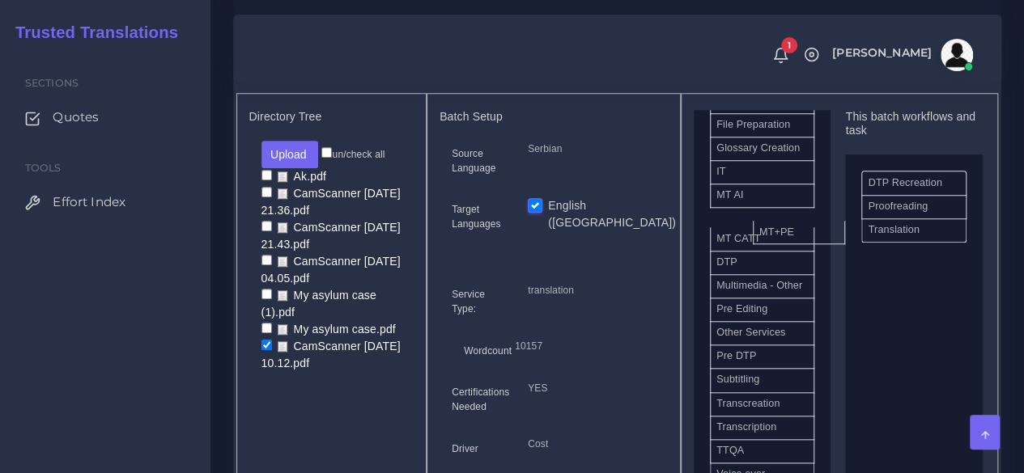
drag, startPoint x: 904, startPoint y: 232, endPoint x: 796, endPoint y: 258, distance: 110.7
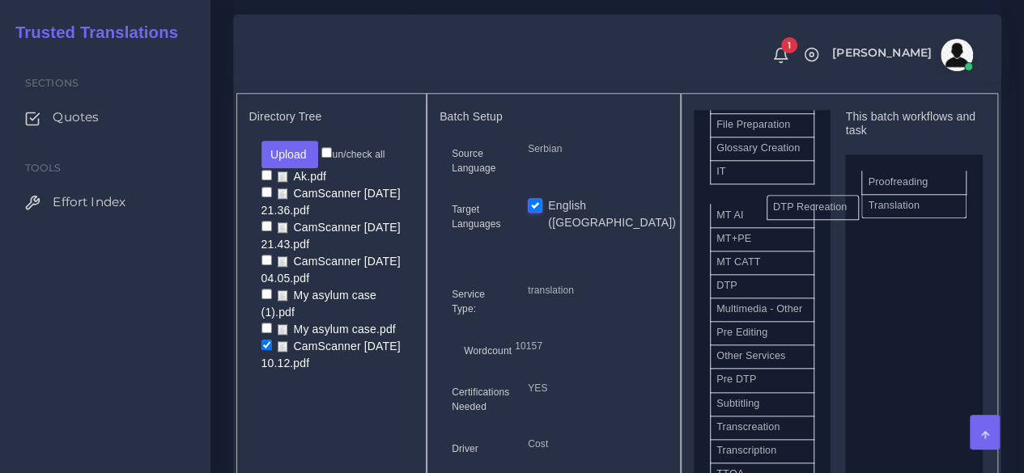
drag, startPoint x: 886, startPoint y: 213, endPoint x: 790, endPoint y: 237, distance: 98.5
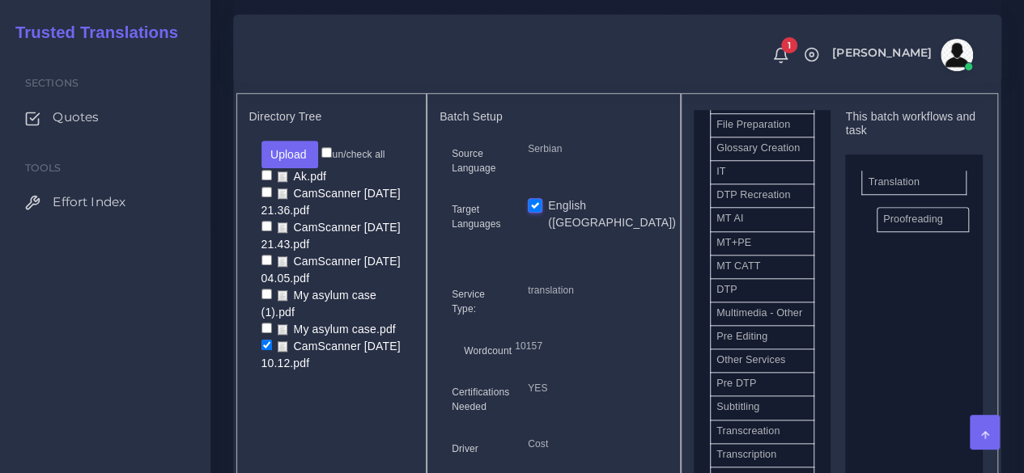
drag, startPoint x: 903, startPoint y: 213, endPoint x: 918, endPoint y: 252, distance: 41.5
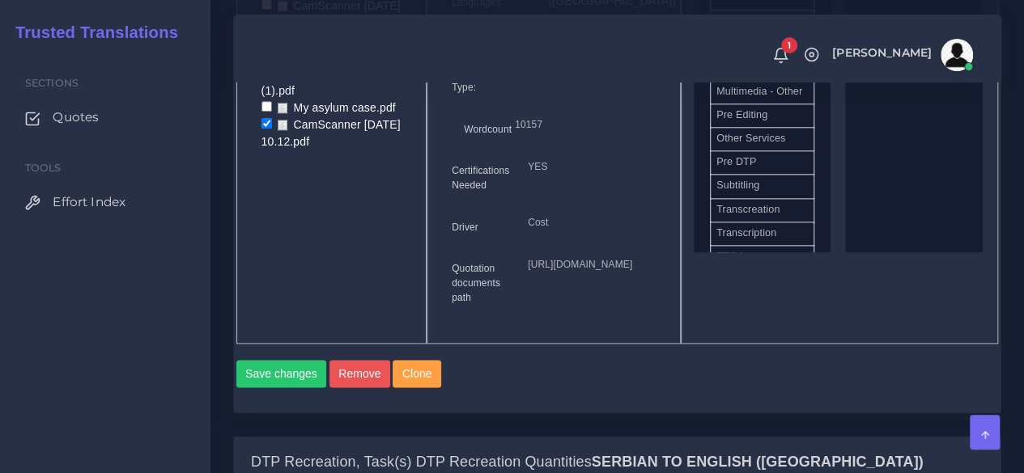
scroll to position [971, 0]
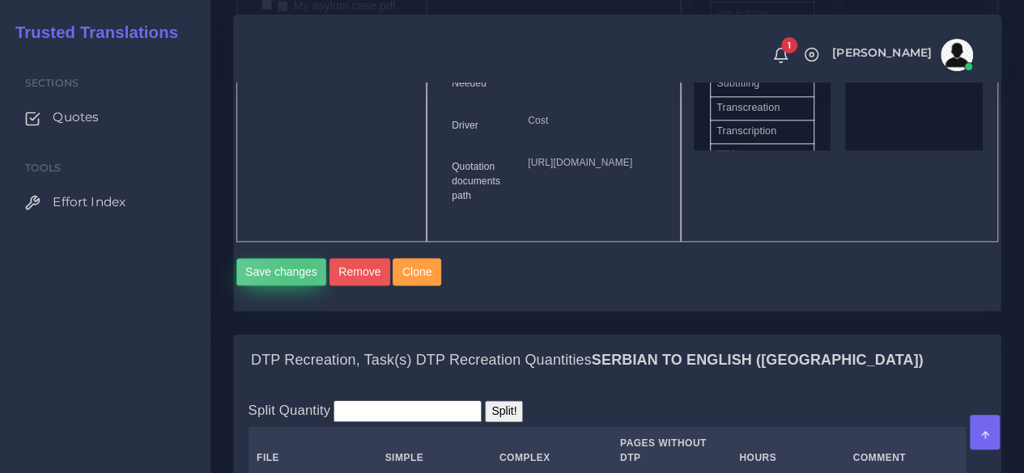
click at [301, 286] on button "Save changes" at bounding box center [281, 272] width 91 height 28
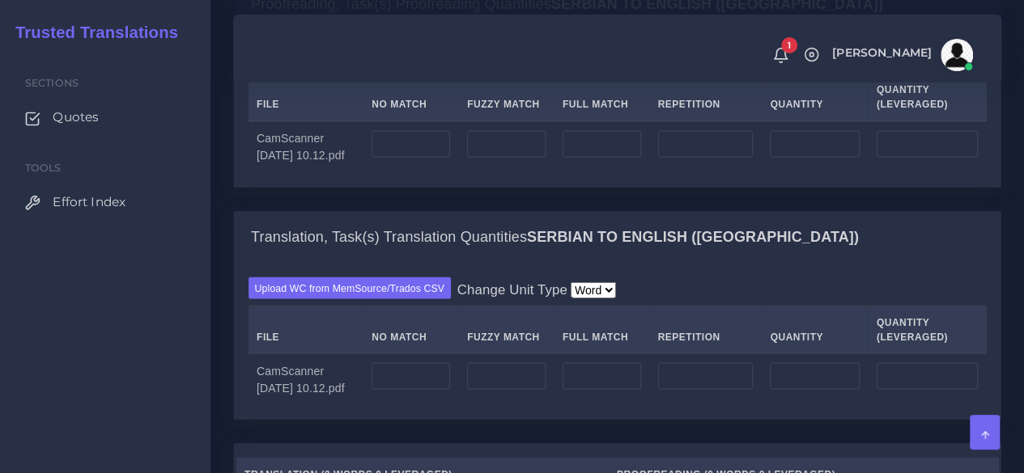
scroll to position [1375, 0]
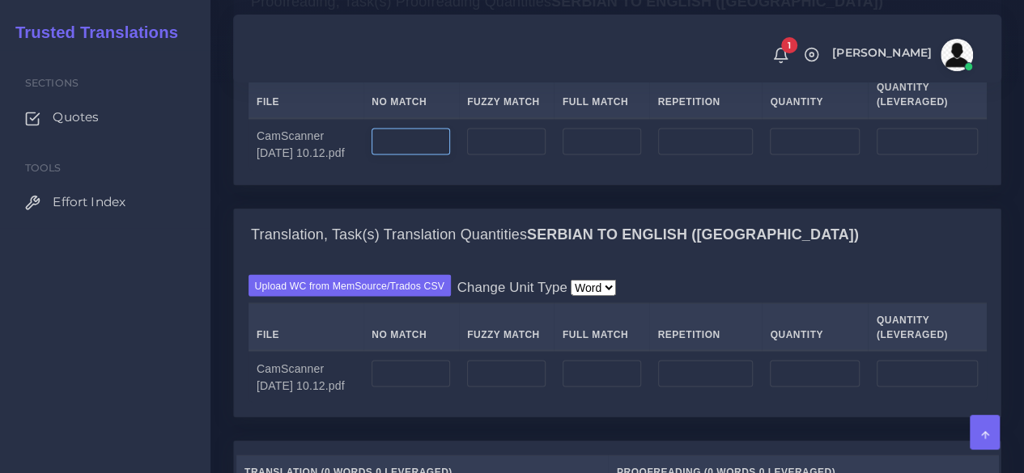
click at [443, 155] on input "number" at bounding box center [410, 142] width 78 height 28
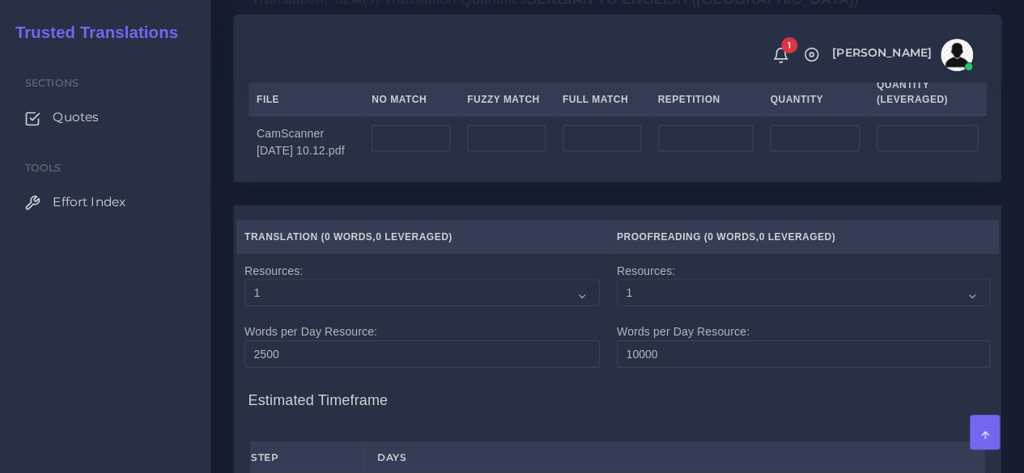
scroll to position [1618, 0]
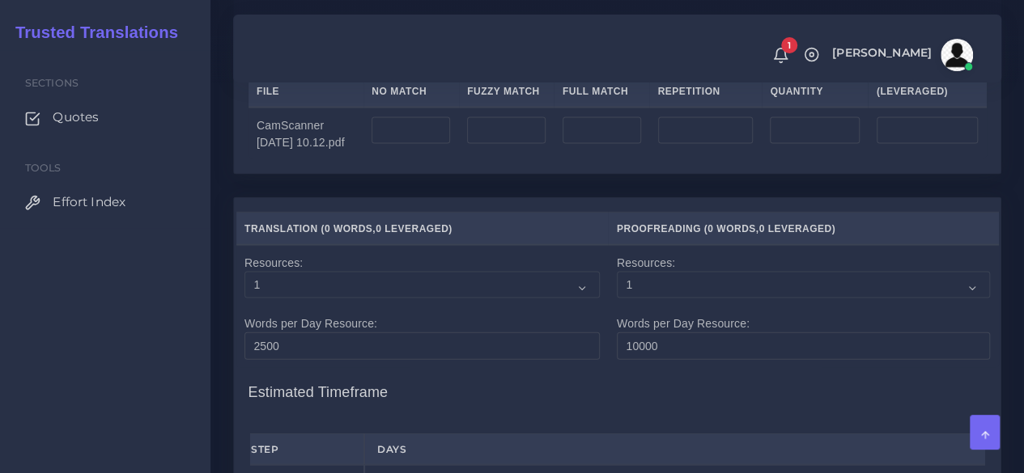
type input "3400"
click at [421, 145] on input "number" at bounding box center [410, 131] width 78 height 28
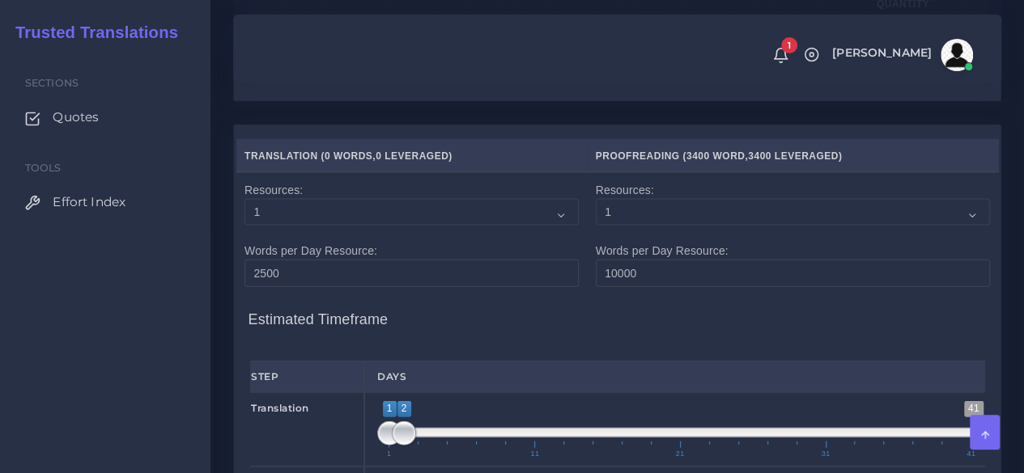
scroll to position [1942, 0]
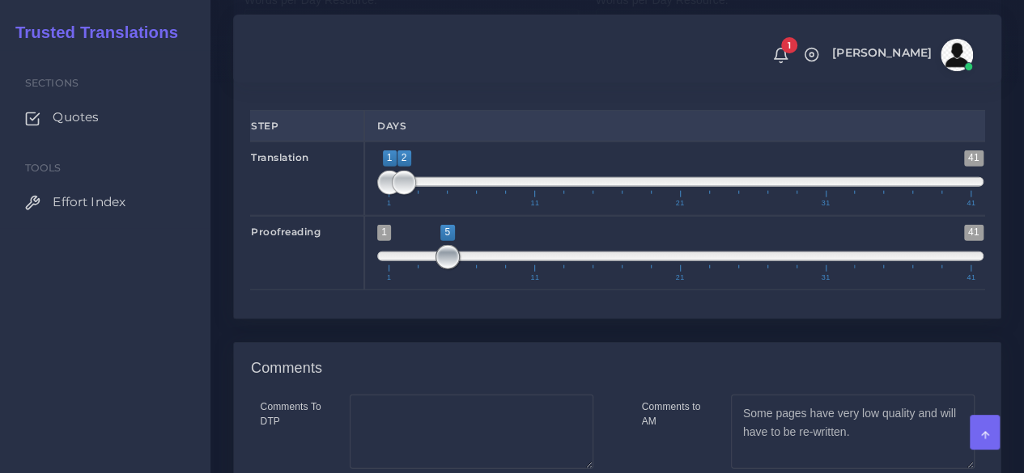
type input "3400"
drag, startPoint x: 443, startPoint y: 357, endPoint x: 416, endPoint y: 363, distance: 28.3
click at [416, 282] on span "1 41 5 5 5 — 5 1 11 21 31 41" at bounding box center [680, 253] width 606 height 57
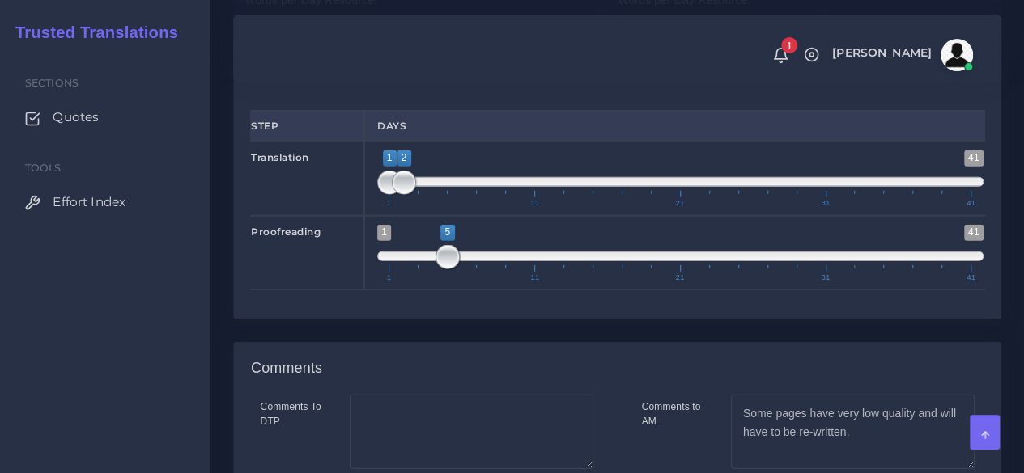
type input "3;3"
click at [415, 282] on span "1 41 3 3 3 — 3 1 11 21 31 41" at bounding box center [680, 253] width 606 height 57
click at [414, 269] on span at bounding box center [418, 257] width 24 height 24
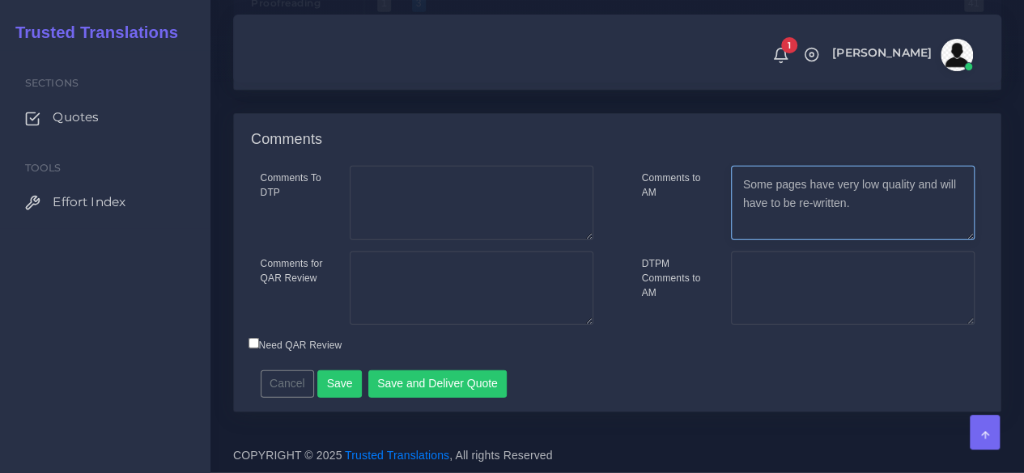
drag, startPoint x: 880, startPoint y: 223, endPoint x: 718, endPoint y: 193, distance: 164.4
click at [718, 193] on div "Some pages have very low quality and will have to be re-written." at bounding box center [852, 203] width 268 height 74
type textarea "Page 2 is mostly illegible, please let the client know."
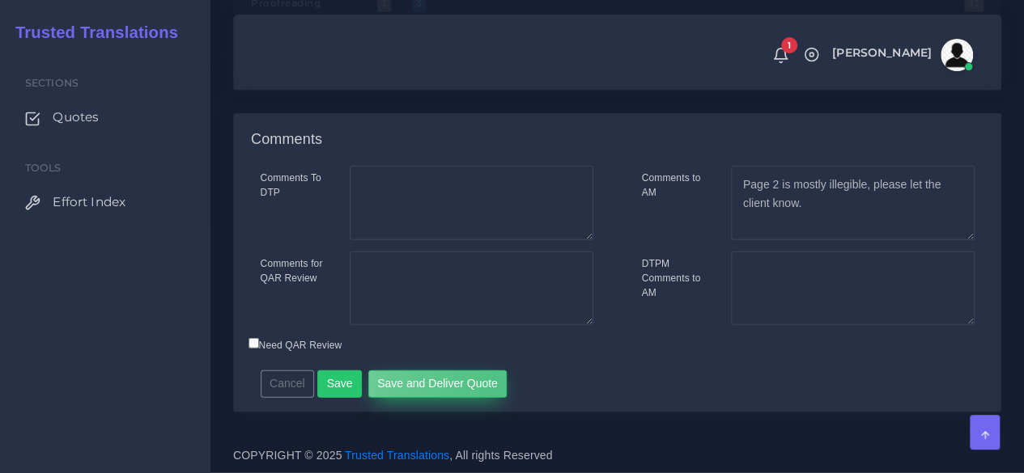
click at [485, 387] on button "Save and Deliver Quote" at bounding box center [437, 385] width 139 height 28
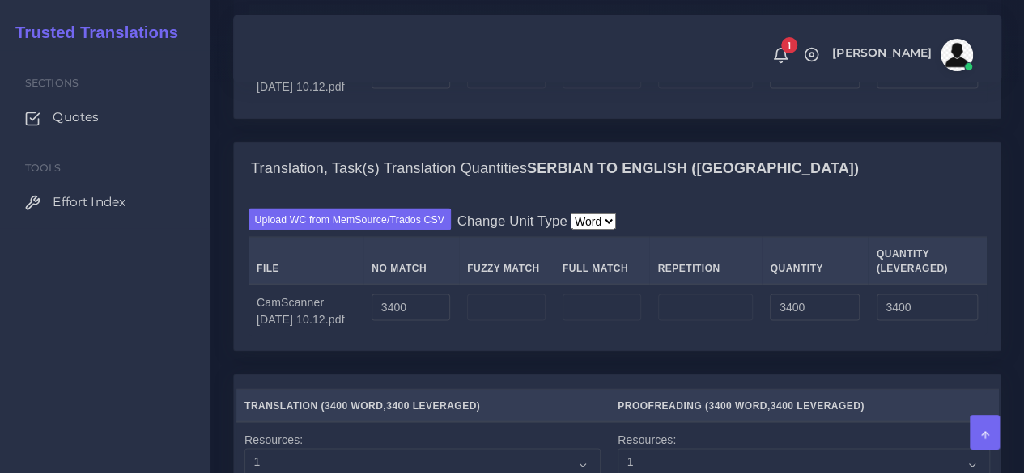
scroll to position [1548, 0]
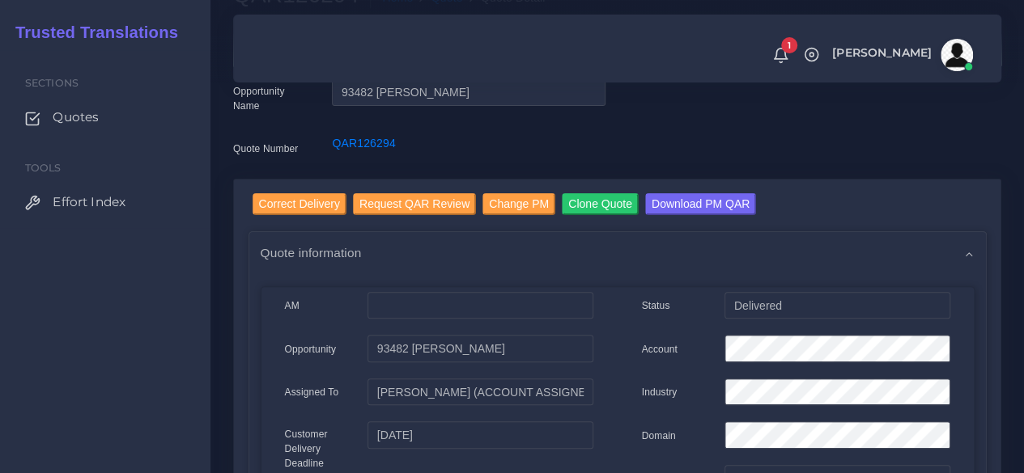
scroll to position [81, 0]
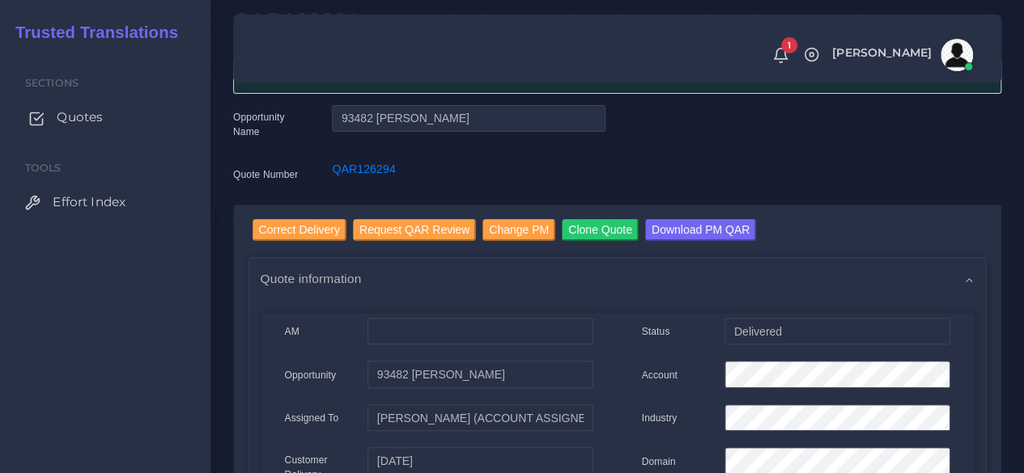
click at [106, 125] on link "Quotes" at bounding box center [105, 117] width 186 height 34
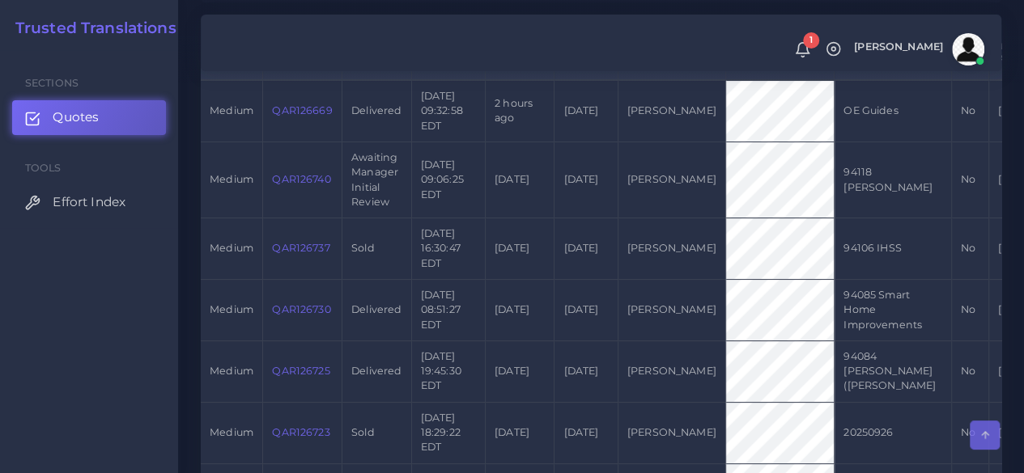
scroll to position [485, 0]
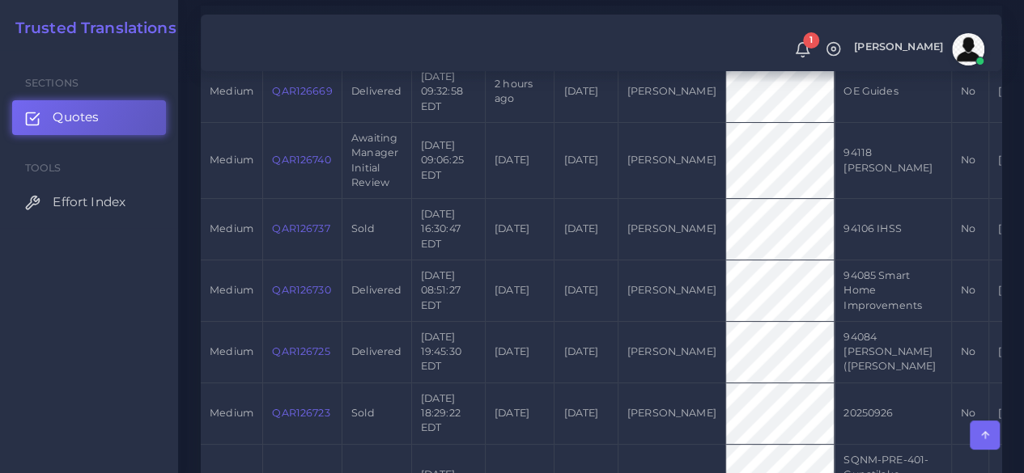
click at [314, 166] on link "QAR126740" at bounding box center [301, 160] width 58 height 12
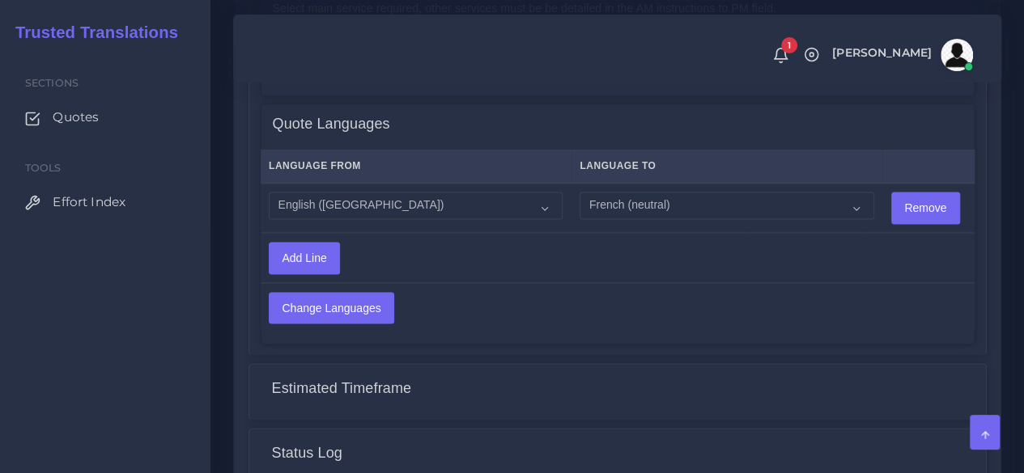
scroll to position [1052, 0]
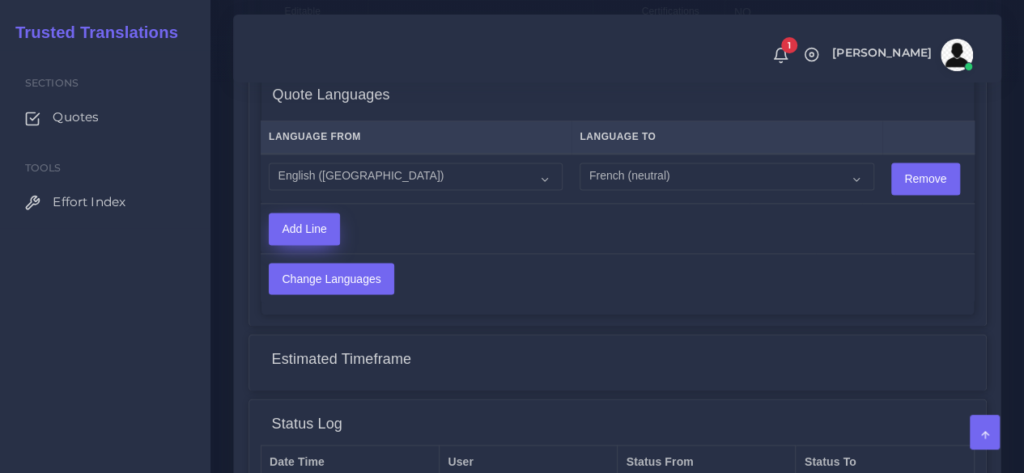
click at [329, 232] on input "Add Line" at bounding box center [304, 229] width 70 height 31
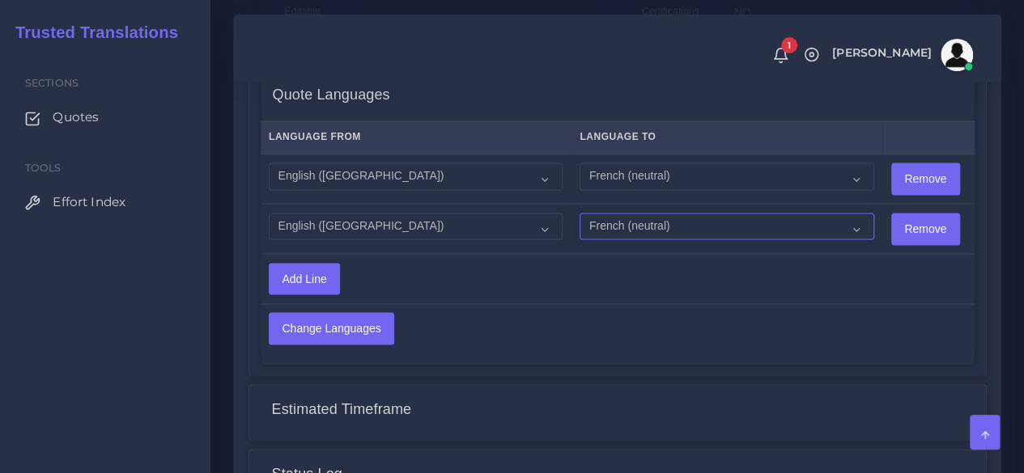
click at [638, 230] on select "Acoli Afar Afrikaans Akan Akateko [DEMOGRAPHIC_DATA] American Sign Language (AS…" at bounding box center [726, 227] width 294 height 28
select select "39"
click at [579, 213] on select "Acoli Afar Afrikaans Akan Akateko [DEMOGRAPHIC_DATA] American Sign Language (AS…" at bounding box center [726, 227] width 294 height 28
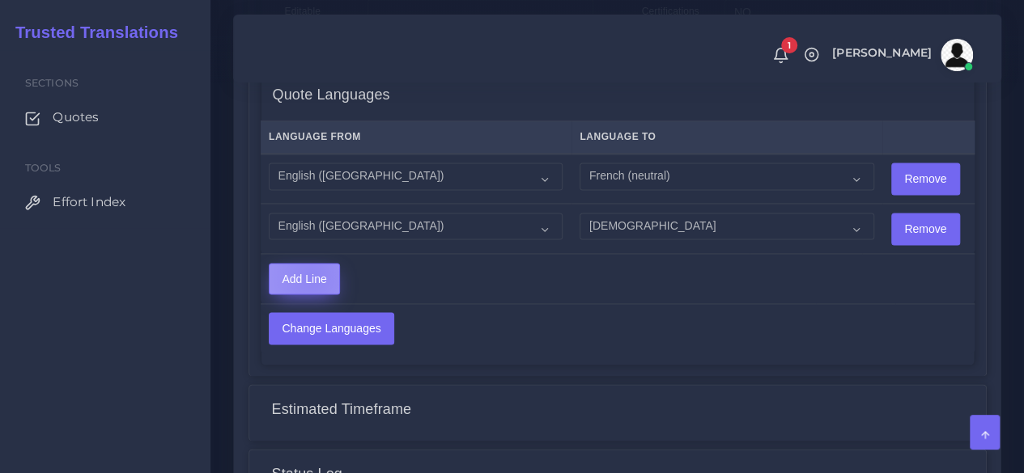
click at [310, 275] on input "Add Line" at bounding box center [304, 279] width 70 height 31
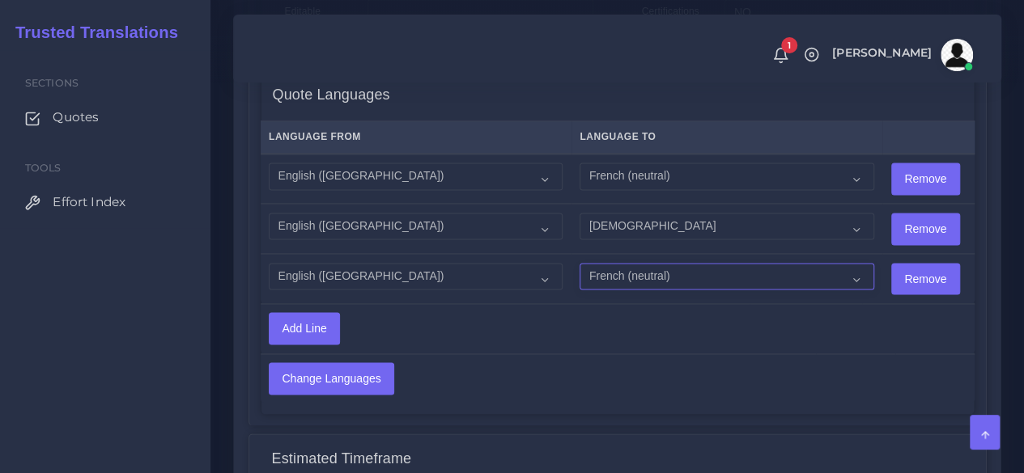
click at [631, 273] on select "Acoli Afar Afrikaans Akan Akateko [DEMOGRAPHIC_DATA] American Sign Language (AS…" at bounding box center [726, 277] width 294 height 28
select select "24002"
click at [579, 263] on select "Acoli Afar Afrikaans Akan Akateko Albanian American Sign Language (ASL) Amharic…" at bounding box center [726, 277] width 294 height 28
click at [325, 328] on input "Add Line" at bounding box center [304, 328] width 70 height 31
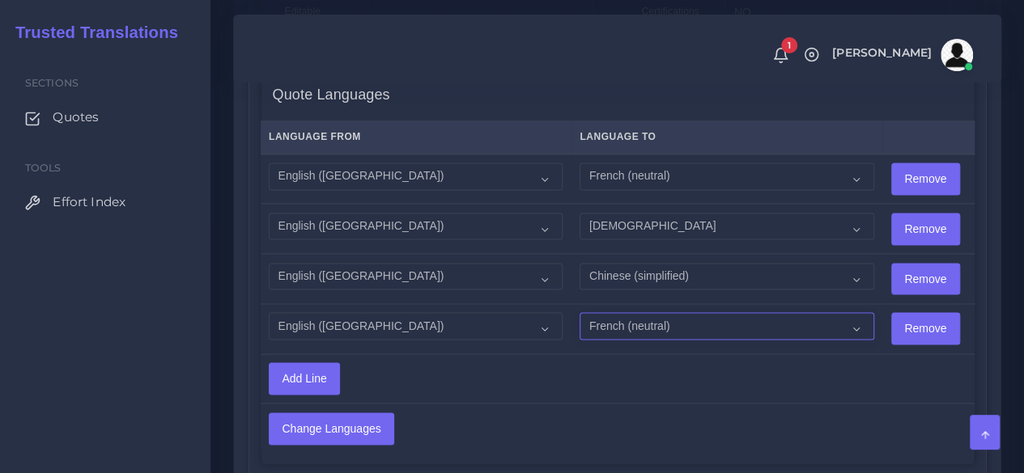
click at [579, 328] on select "Acoli Afar Afrikaans Akan Akateko Albanian American Sign Language (ASL) Amharic…" at bounding box center [726, 326] width 294 height 28
select select "18"
click at [579, 312] on select "Acoli Afar Afrikaans Akan Akateko Albanian American Sign Language (ASL) Amharic…" at bounding box center [726, 326] width 294 height 28
click at [87, 349] on div "Sections Quotes Tools Effort Index" at bounding box center [105, 261] width 210 height 423
click at [326, 373] on input "Add Line" at bounding box center [304, 378] width 70 height 31
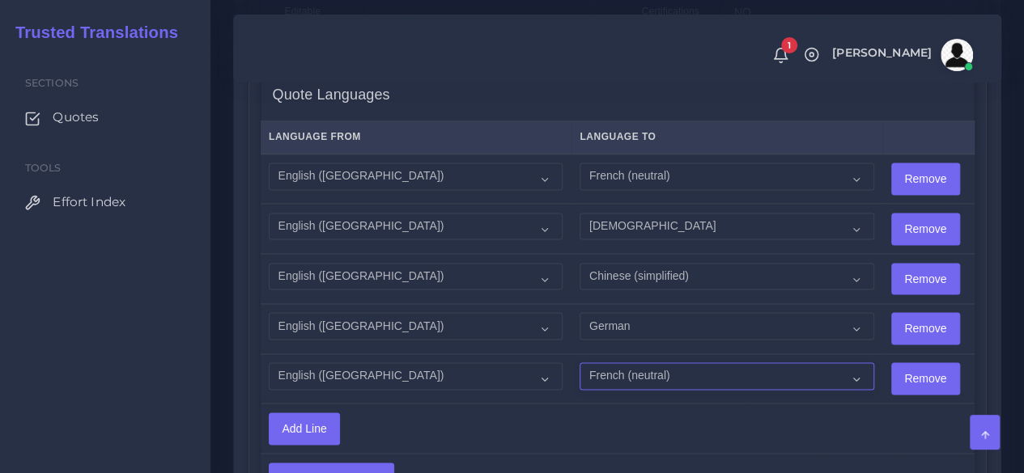
click at [604, 375] on select "Acoli Afar Afrikaans Akan Akateko Albanian American Sign Language (ASL) Amharic…" at bounding box center [726, 376] width 294 height 28
select select "46"
click at [579, 362] on select "Acoli Afar Afrikaans Akan Akateko Albanian American Sign Language (ASL) Amharic…" at bounding box center [726, 376] width 294 height 28
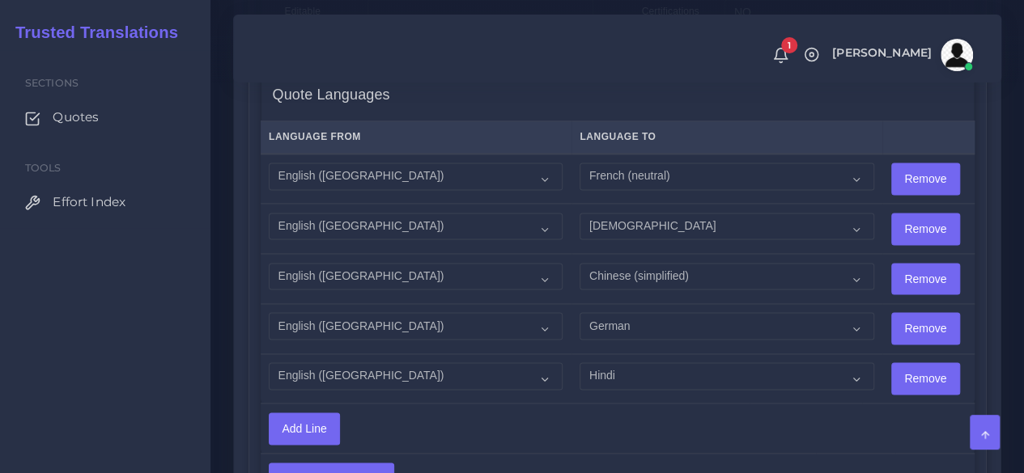
click at [244, 272] on div "Change PM Clone Quote Quote information AM 10-10-2025" at bounding box center [617, 19] width 766 height 1662
click at [320, 425] on input "Add Line" at bounding box center [304, 428] width 70 height 31
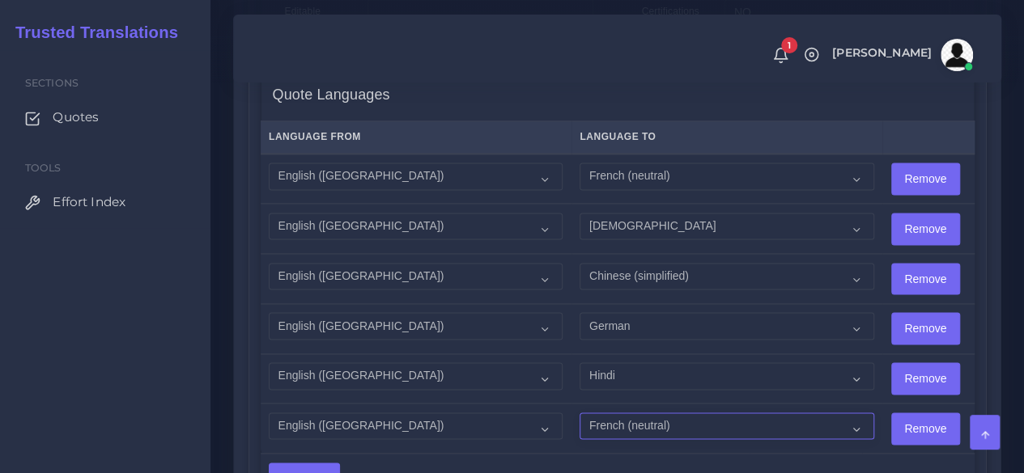
click at [597, 429] on select "Acoli Afar Afrikaans Akan Akateko Albanian American Sign Language (ASL) Amharic…" at bounding box center [726, 427] width 294 height 28
select select "15"
click at [579, 413] on select "Acoli Afar Afrikaans Akan Akateko Albanian American Sign Language (ASL) Amharic…" at bounding box center [726, 427] width 294 height 28
click at [221, 409] on div "Change PM Clone Quote Quote information AM Opportunity NA" at bounding box center [617, 56] width 792 height 1736
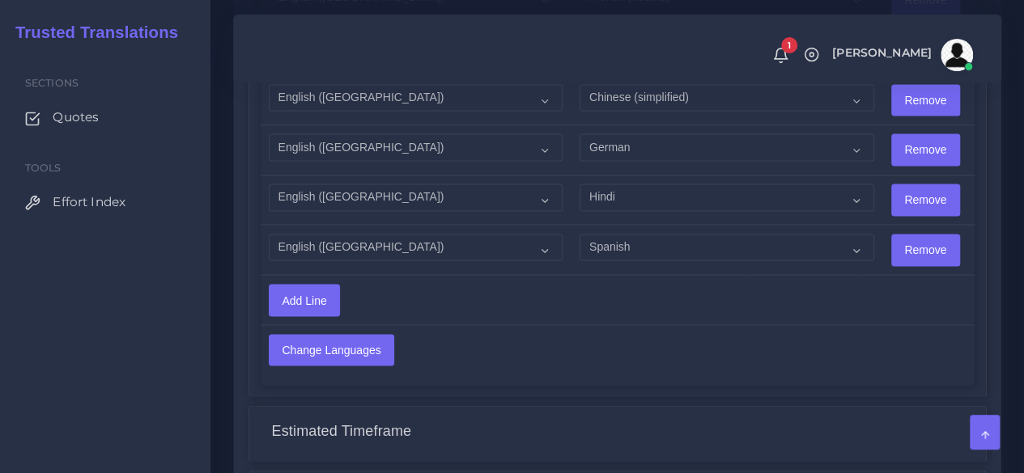
scroll to position [1295, 0]
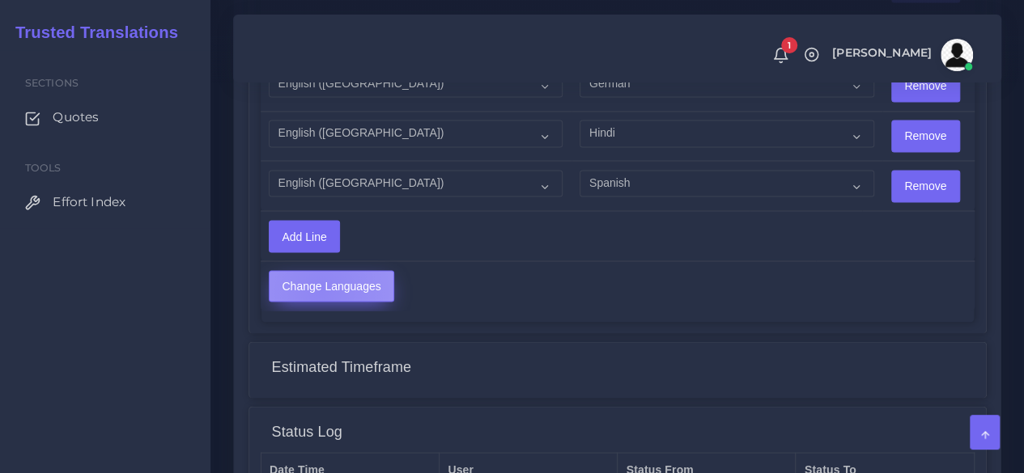
click at [320, 286] on input "Change Languages" at bounding box center [331, 286] width 124 height 31
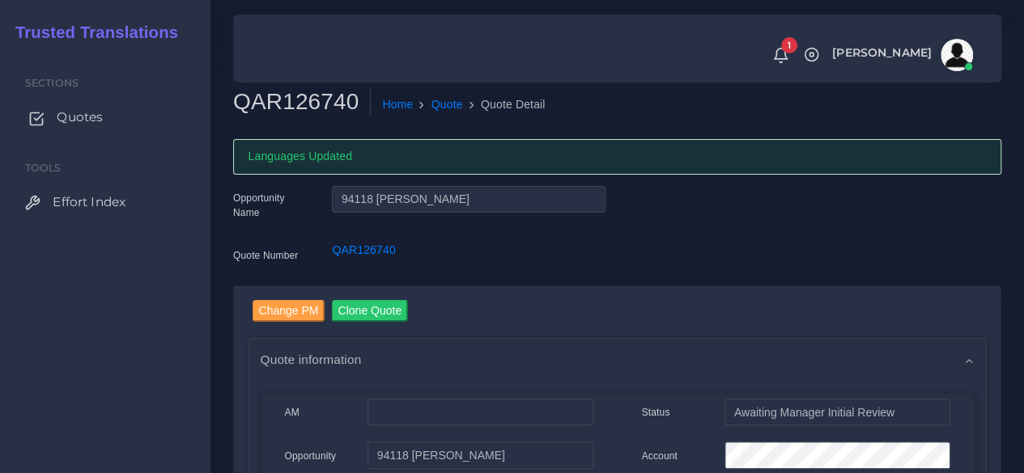
click at [95, 117] on span "Quotes" at bounding box center [80, 117] width 46 height 18
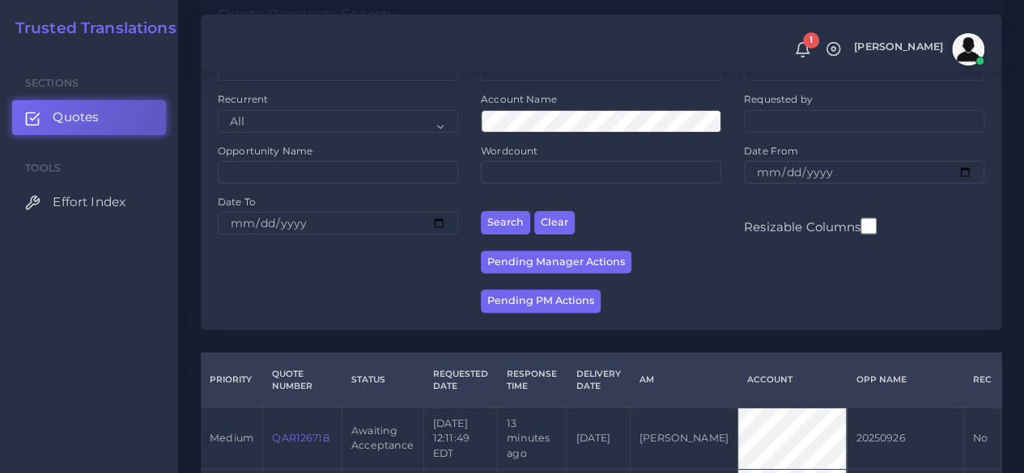
scroll to position [324, 0]
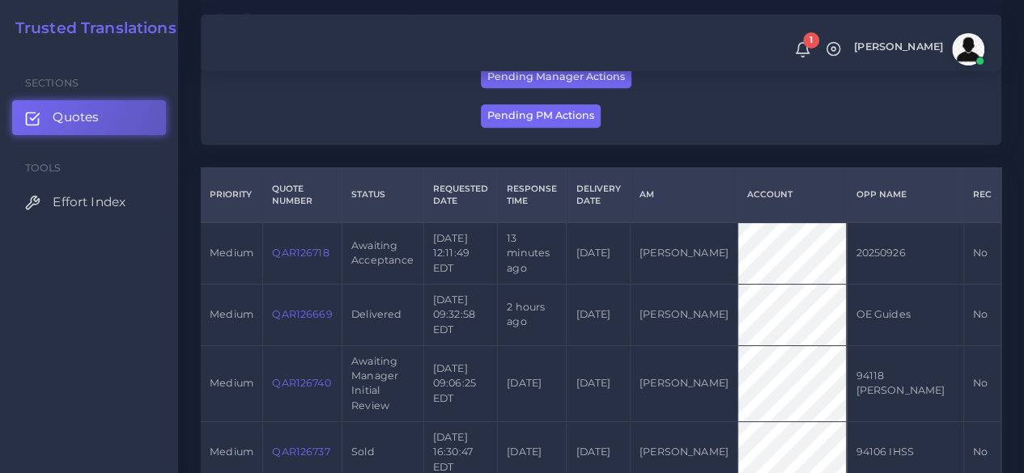
click at [293, 255] on link "QAR126718" at bounding box center [300, 253] width 57 height 12
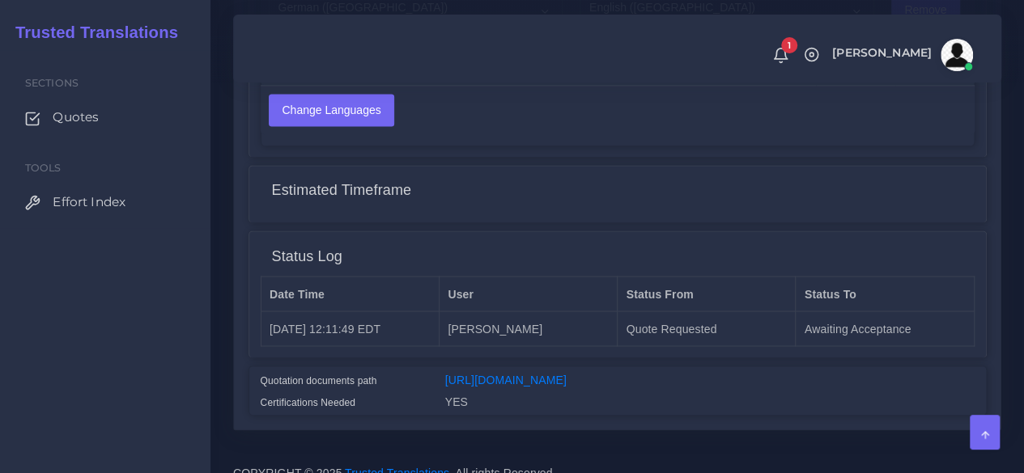
scroll to position [1295, 0]
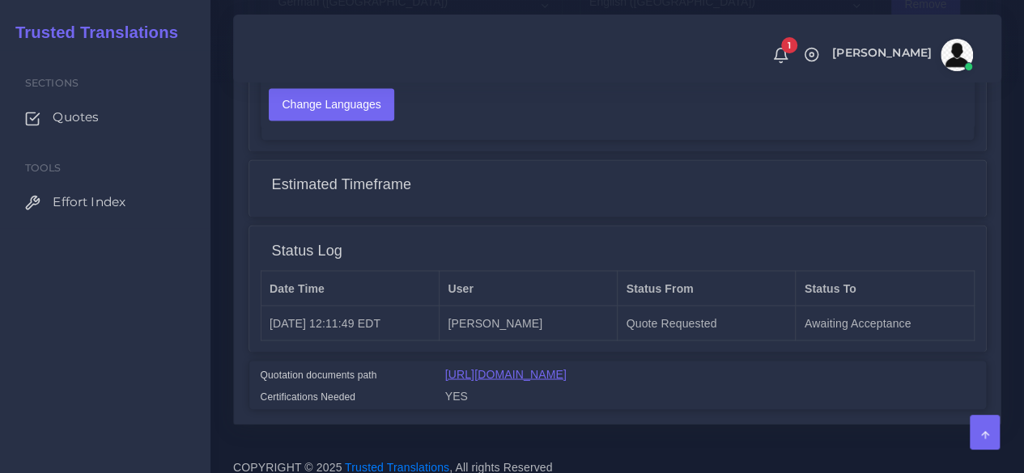
click at [566, 367] on link "[URL][DOMAIN_NAME]" at bounding box center [505, 373] width 121 height 13
